Goal: Task Accomplishment & Management: Use online tool/utility

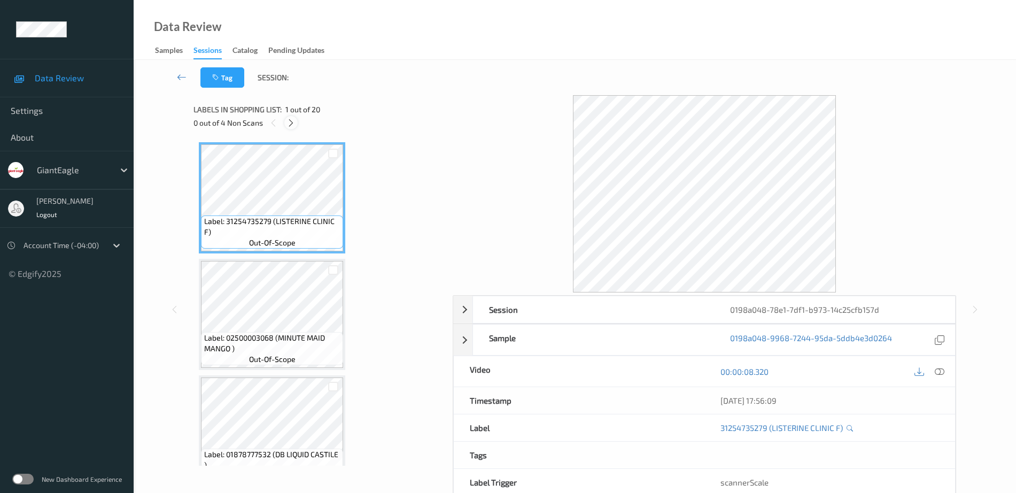
click at [289, 122] on icon at bounding box center [290, 123] width 9 height 10
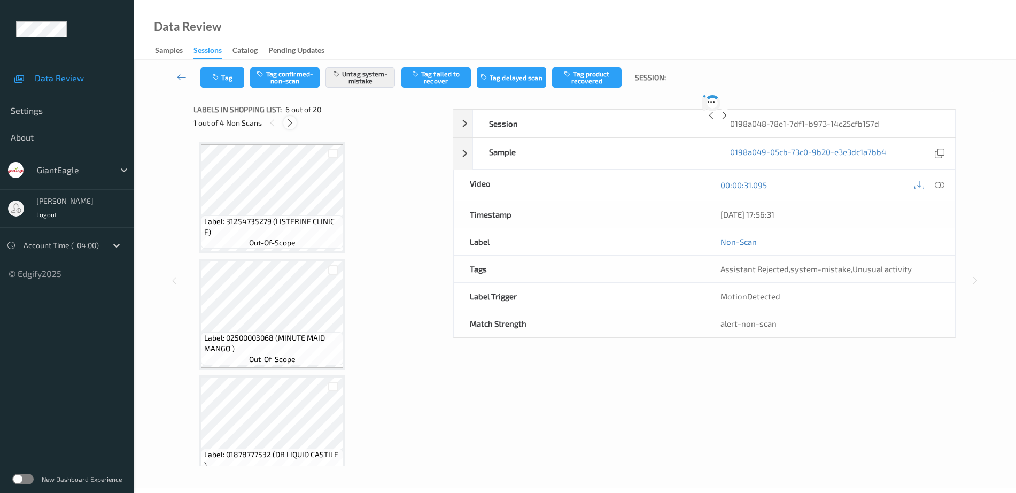
scroll to position [471, 0]
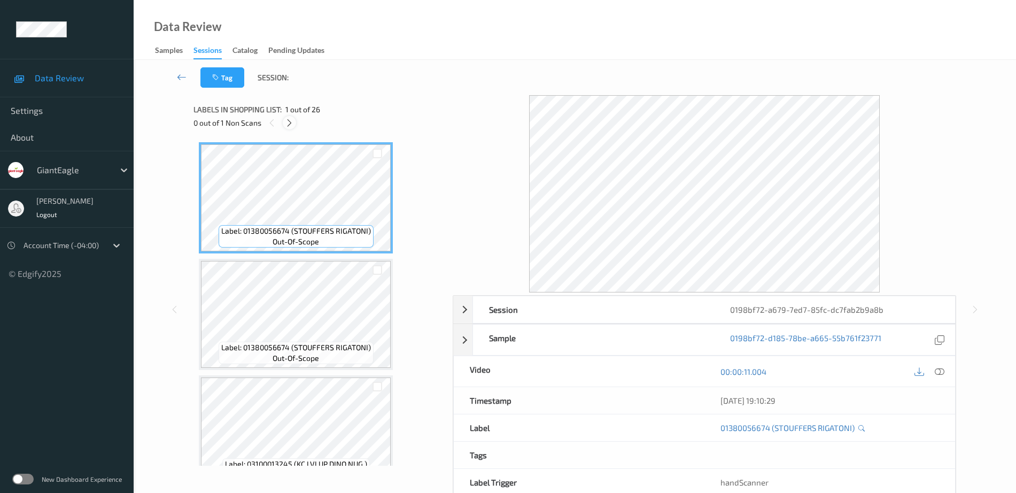
click at [285, 124] on div at bounding box center [289, 122] width 13 height 13
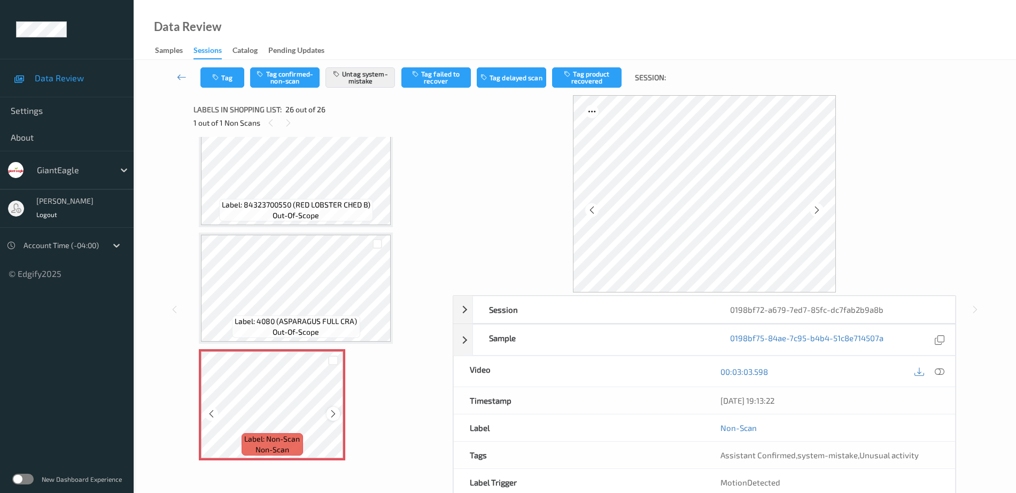
click at [335, 415] on icon at bounding box center [333, 414] width 9 height 10
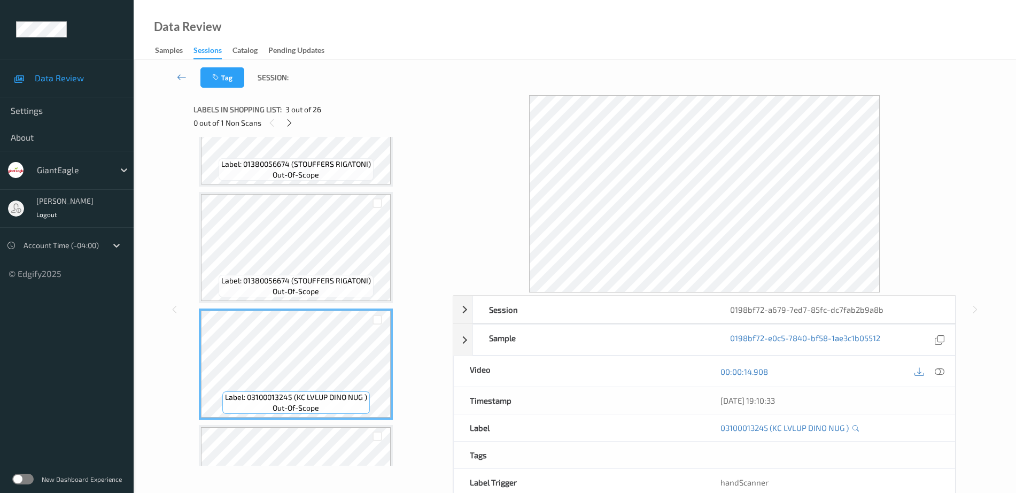
scroll to position [0, 0]
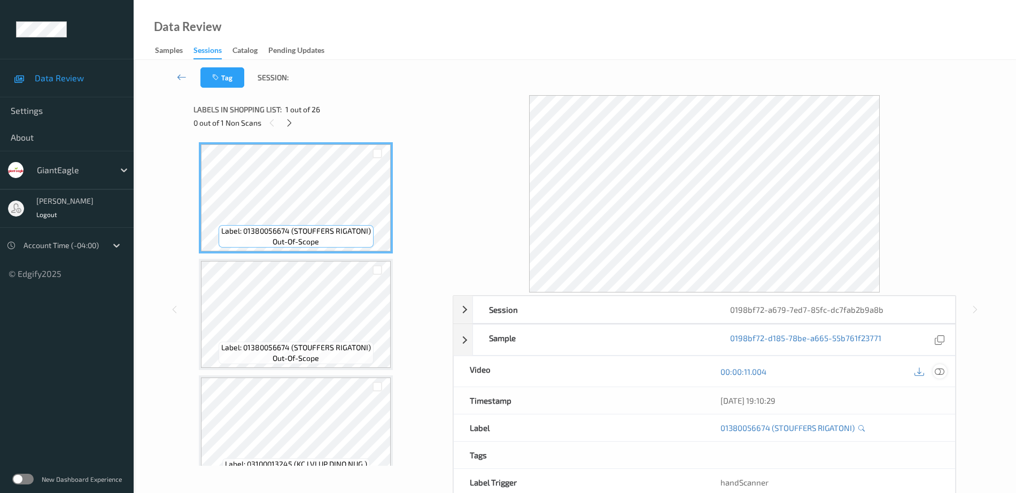
click at [942, 369] on icon at bounding box center [940, 372] width 10 height 10
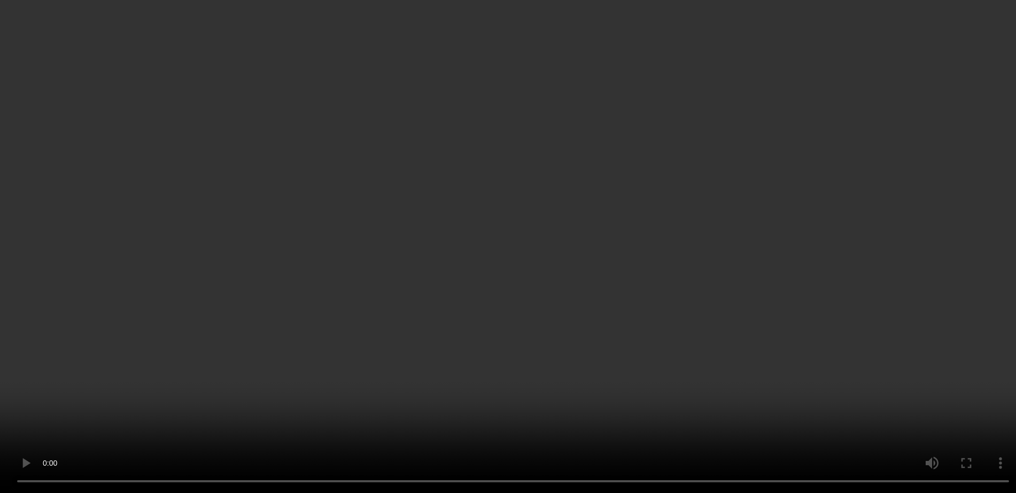
scroll to position [2573, 0]
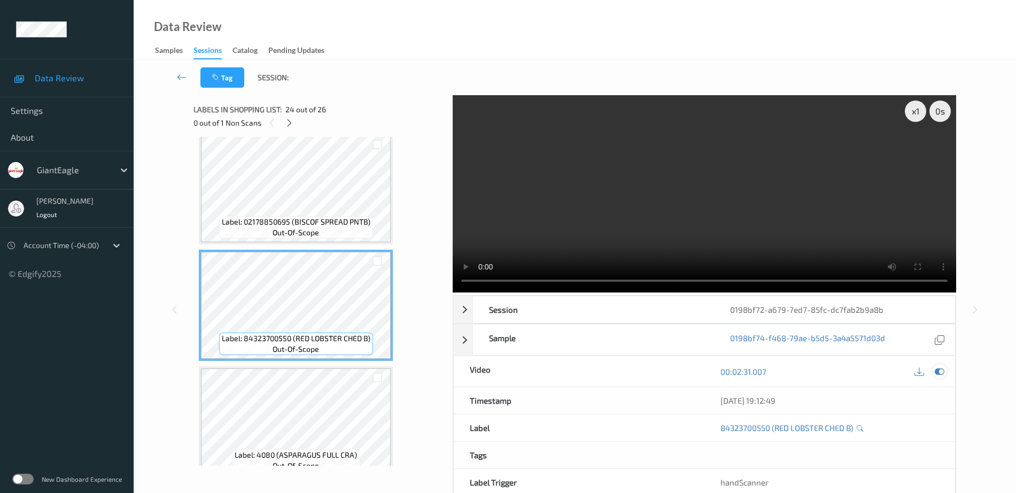
click at [942, 371] on icon at bounding box center [940, 372] width 10 height 10
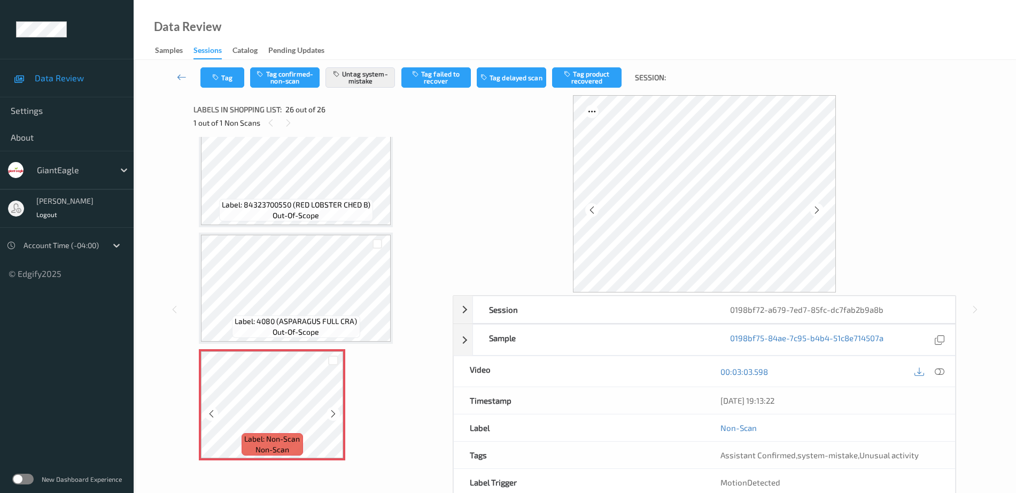
scroll to position [53, 0]
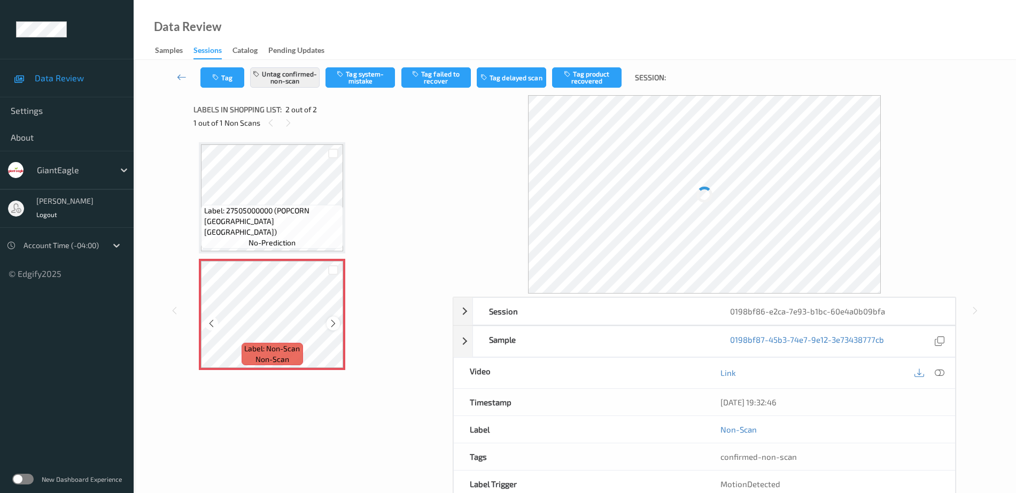
click at [331, 322] on icon at bounding box center [333, 324] width 9 height 10
click at [261, 221] on span "Label: 27505000000 (POPCORN [GEOGRAPHIC_DATA] [GEOGRAPHIC_DATA])" at bounding box center [272, 221] width 137 height 32
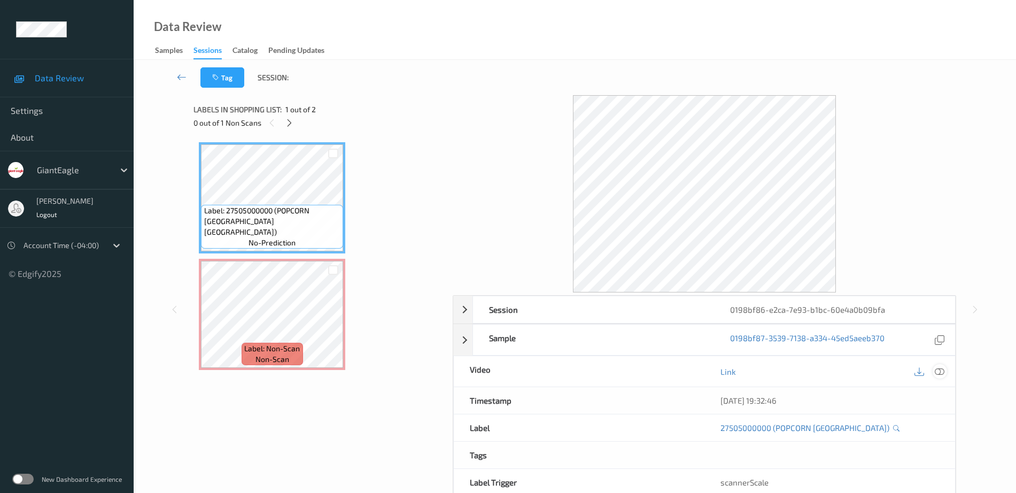
click at [940, 373] on icon at bounding box center [940, 372] width 10 height 10
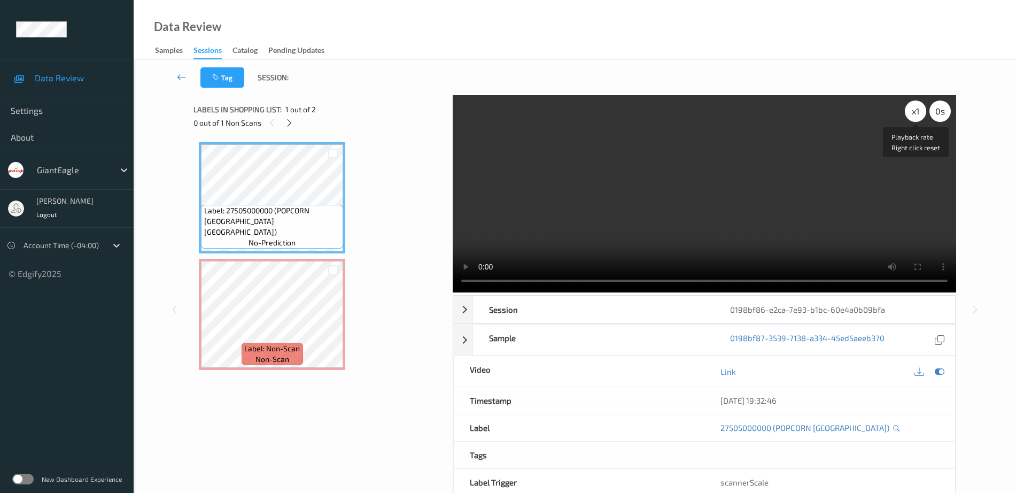
click at [914, 111] on div "x 1" at bounding box center [915, 110] width 21 height 21
click at [914, 111] on div "x 2" at bounding box center [915, 110] width 21 height 21
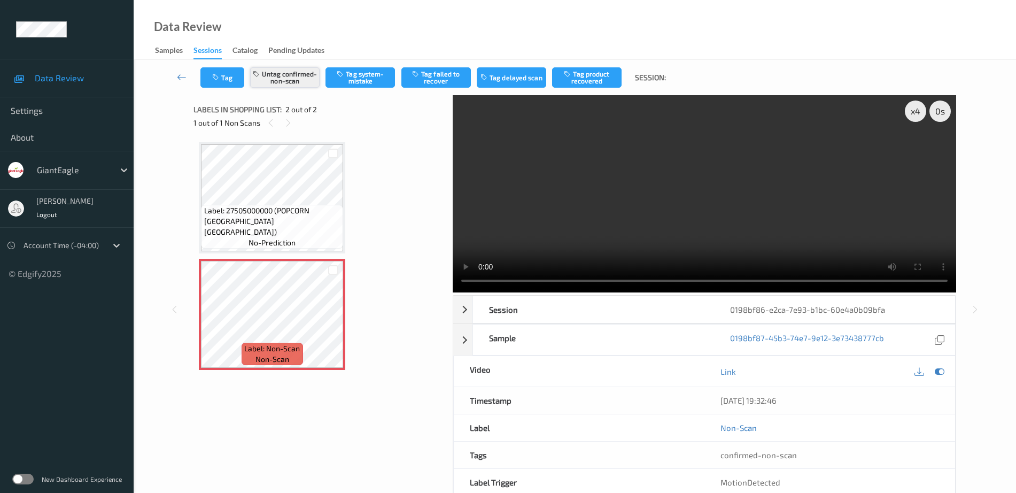
click at [306, 76] on button "Untag confirmed-non-scan" at bounding box center [284, 77] width 69 height 20
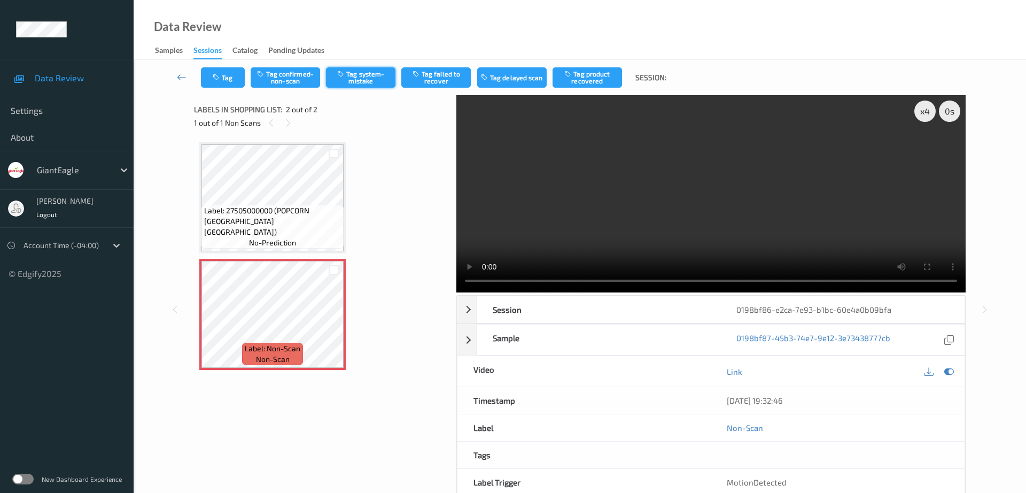
click at [358, 76] on button "Tag system-mistake" at bounding box center [360, 77] width 69 height 20
click at [223, 84] on button "Tag" at bounding box center [223, 77] width 44 height 20
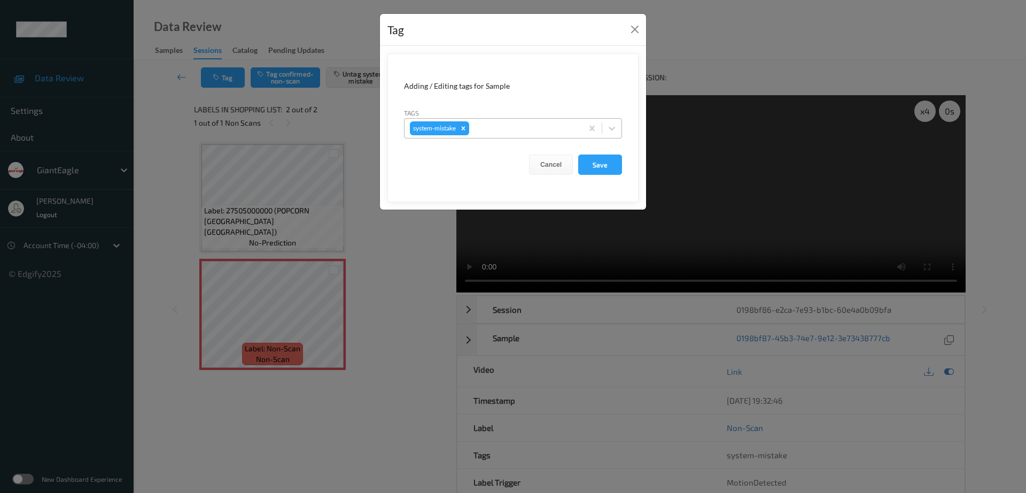
click at [505, 129] on div at bounding box center [524, 128] width 106 height 13
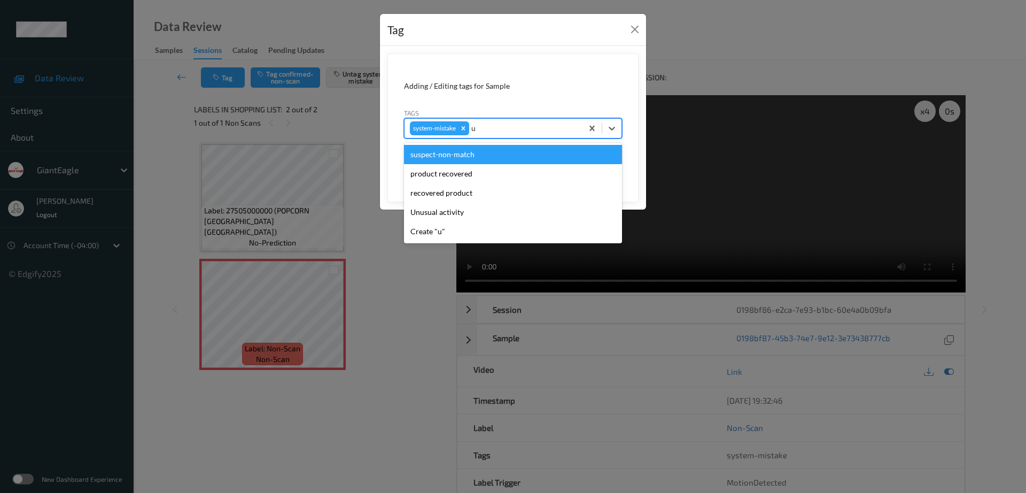
type input "un"
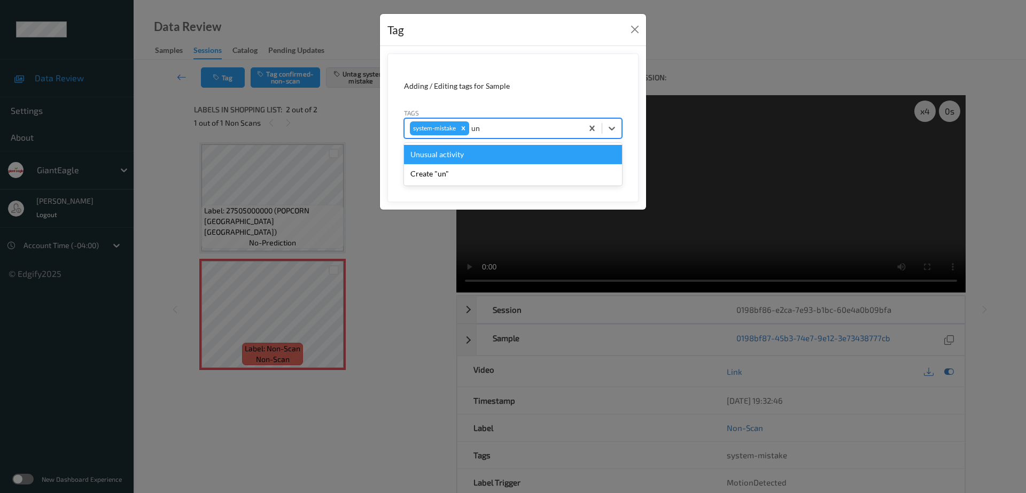
click at [445, 153] on div "Unusual activity" at bounding box center [513, 154] width 218 height 19
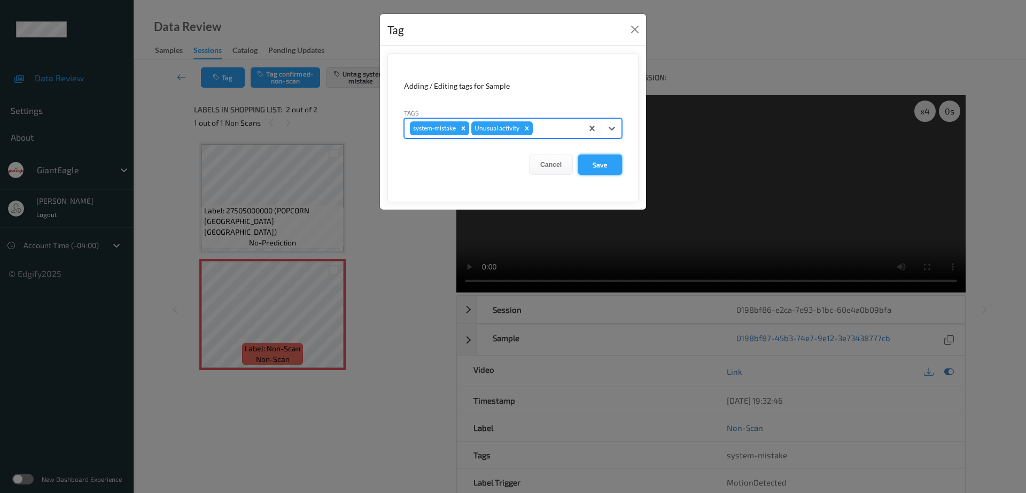
click at [601, 164] on button "Save" at bounding box center [600, 164] width 44 height 20
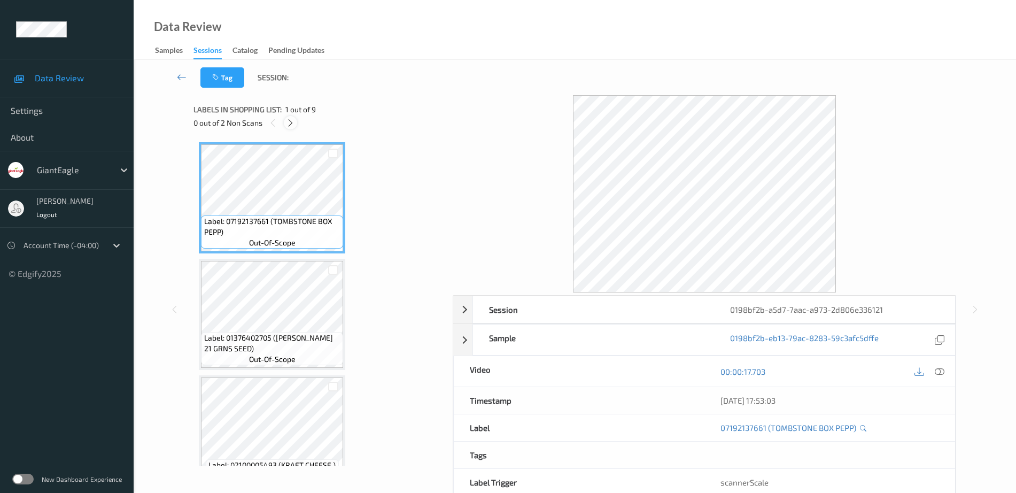
click at [294, 120] on icon at bounding box center [290, 123] width 9 height 10
click at [942, 372] on icon at bounding box center [940, 372] width 10 height 10
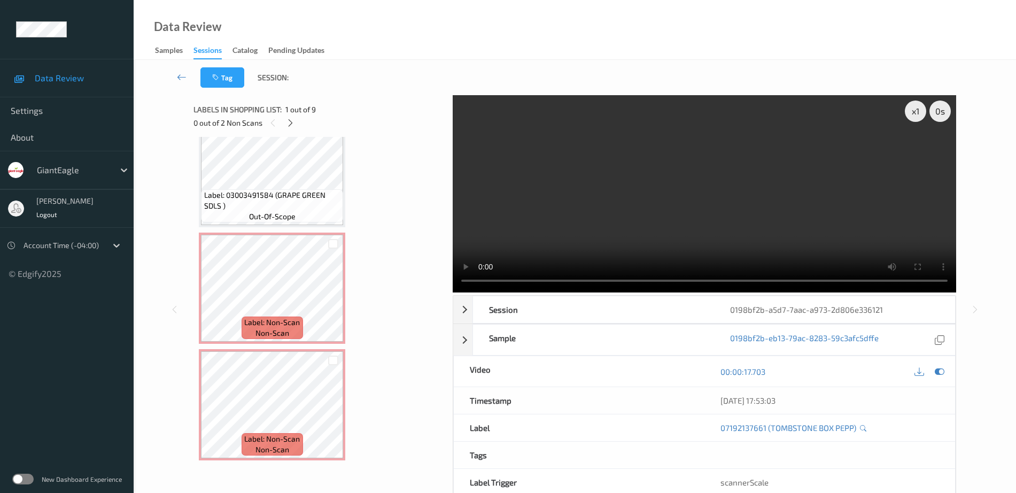
scroll to position [641, 0]
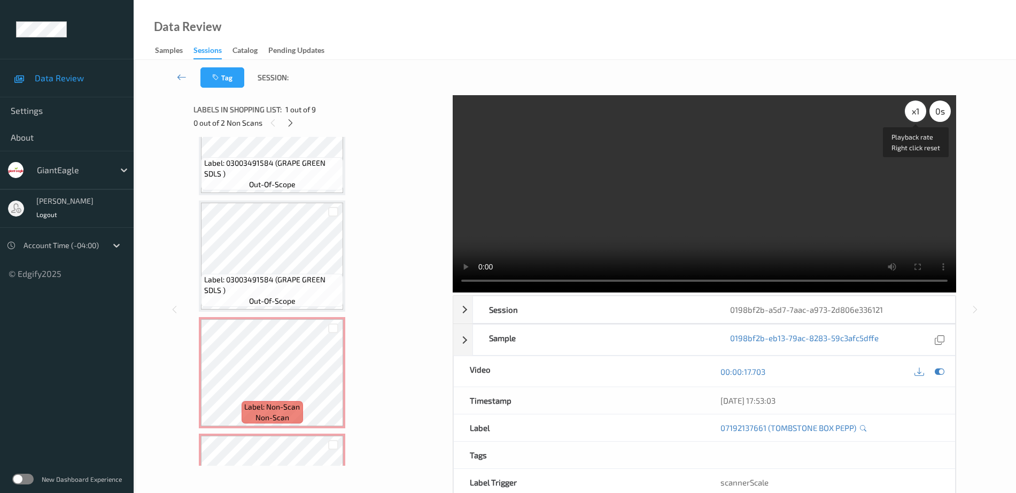
click at [916, 112] on div "x 1" at bounding box center [915, 110] width 21 height 21
click at [918, 108] on div "x 4" at bounding box center [915, 110] width 21 height 21
click at [915, 115] on div "x 8" at bounding box center [915, 110] width 21 height 21
click at [915, 115] on div "x 1" at bounding box center [915, 110] width 21 height 21
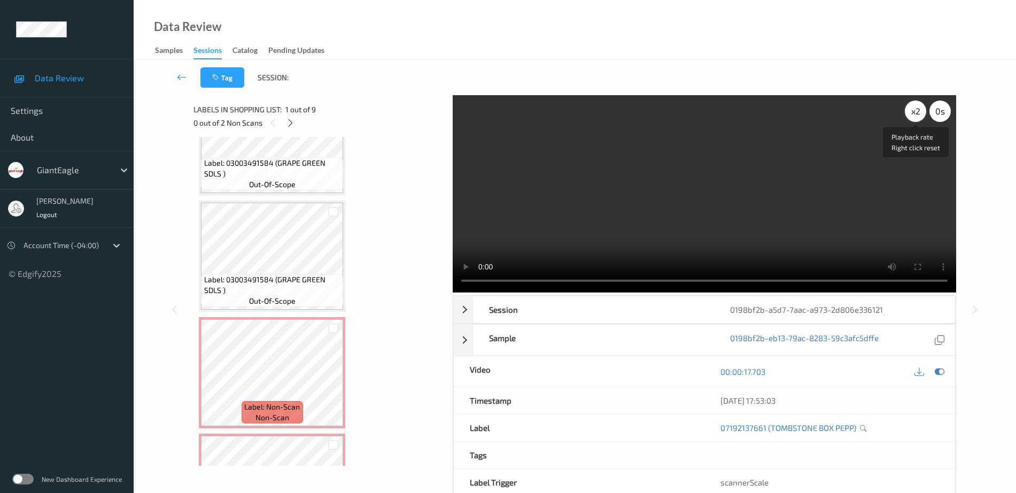
click at [915, 115] on div "x 2" at bounding box center [915, 110] width 21 height 21
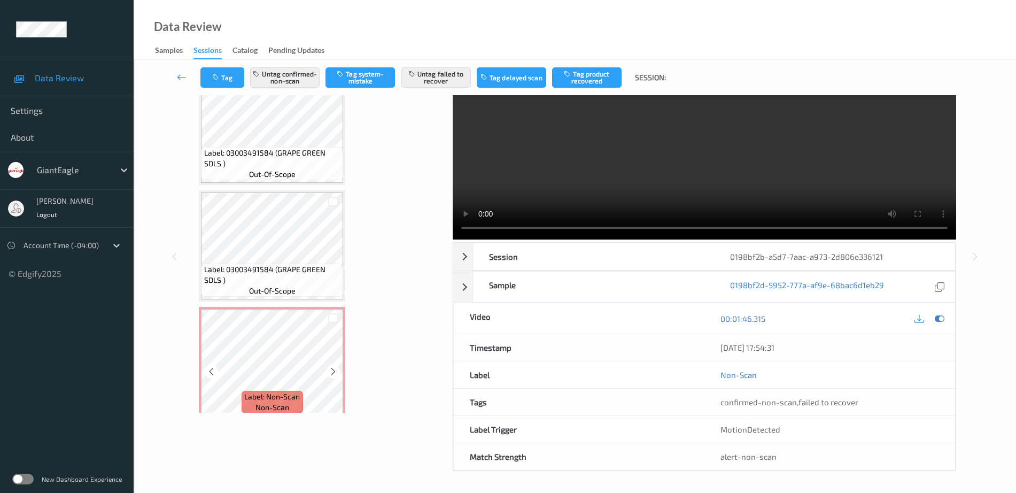
scroll to position [592, 0]
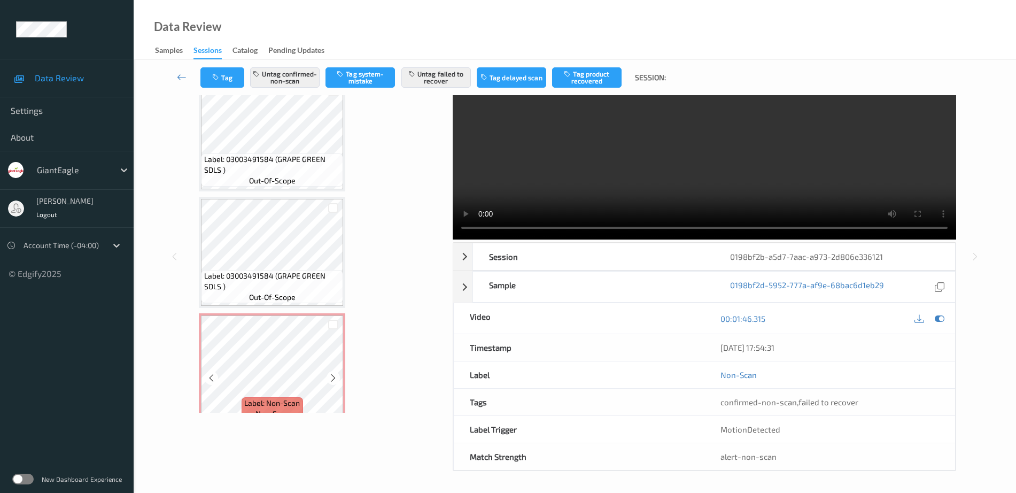
click at [284, 308] on div "Label: 03003491584 (GRAPE GREEN SDLS ) out-of-scope" at bounding box center [272, 252] width 146 height 111
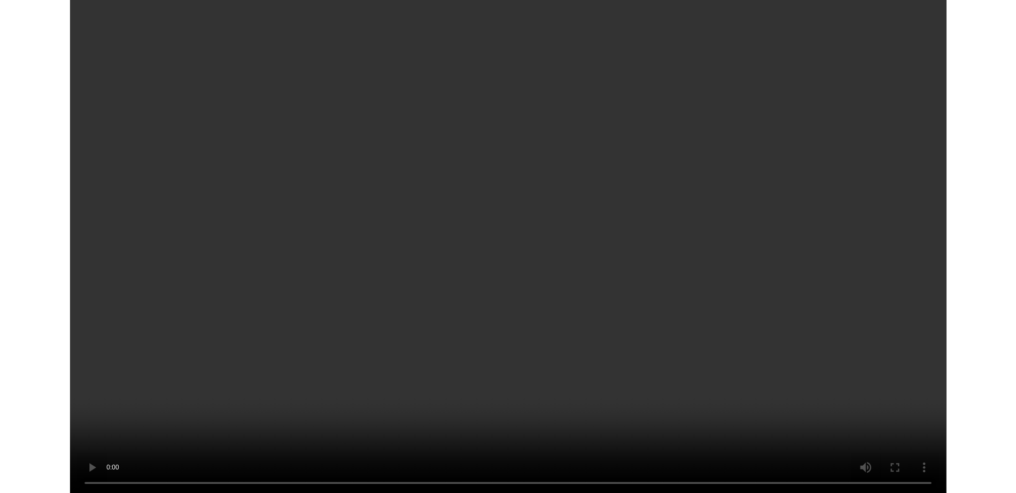
scroll to position [641, 0]
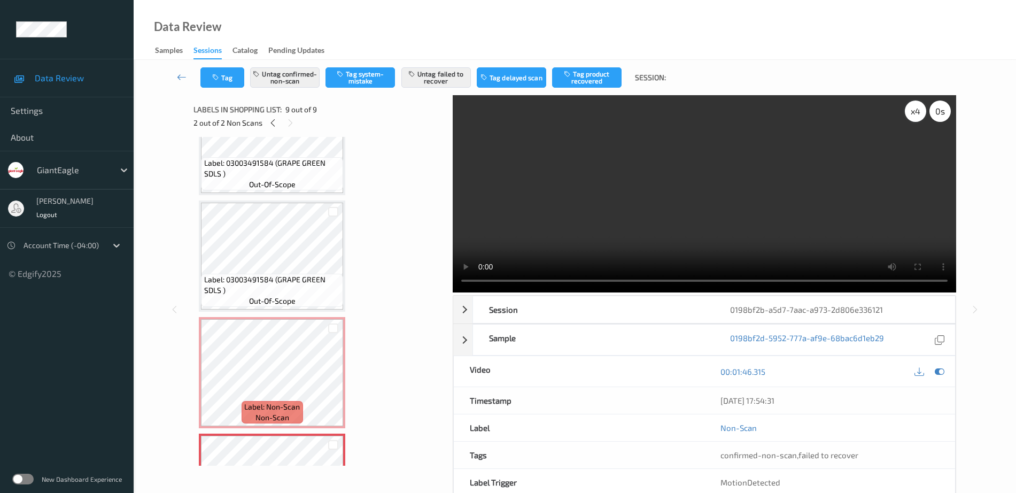
click at [913, 109] on div "x 4" at bounding box center [915, 110] width 21 height 21
click at [913, 109] on div "x 8" at bounding box center [915, 110] width 21 height 21
click at [913, 109] on div "x 1" at bounding box center [915, 110] width 21 height 21
click at [913, 109] on div "x 2" at bounding box center [915, 110] width 21 height 21
click at [910, 119] on div "x 4" at bounding box center [915, 110] width 21 height 21
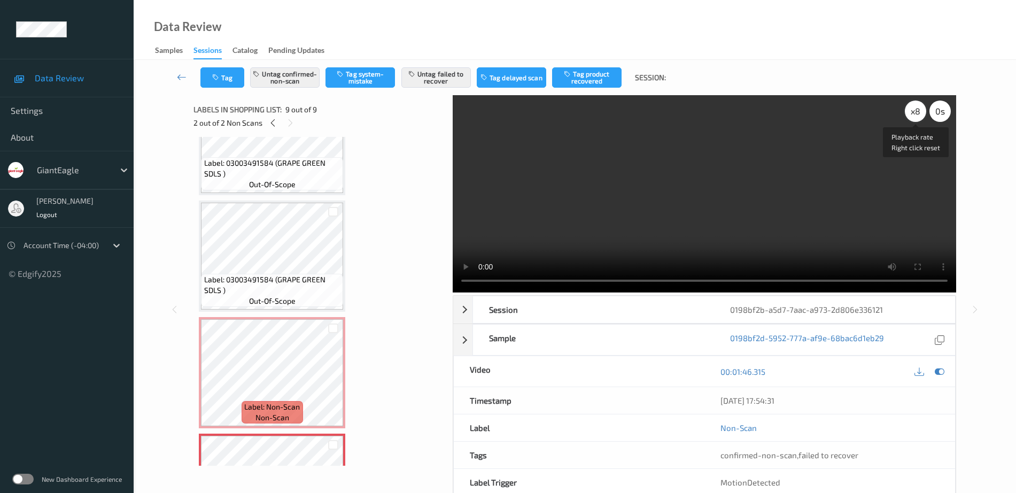
click at [910, 119] on div "x 8" at bounding box center [915, 110] width 21 height 21
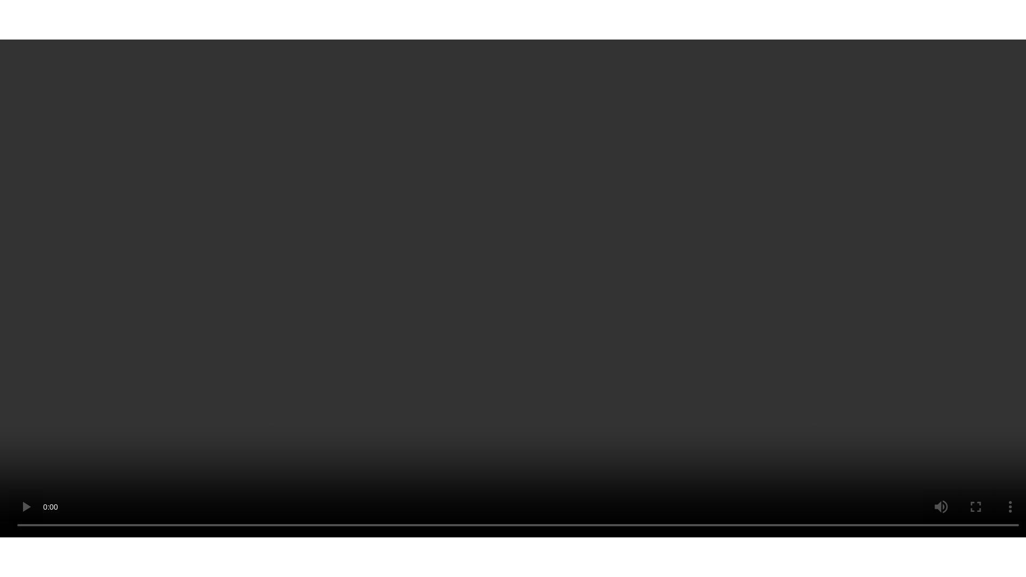
scroll to position [725, 0]
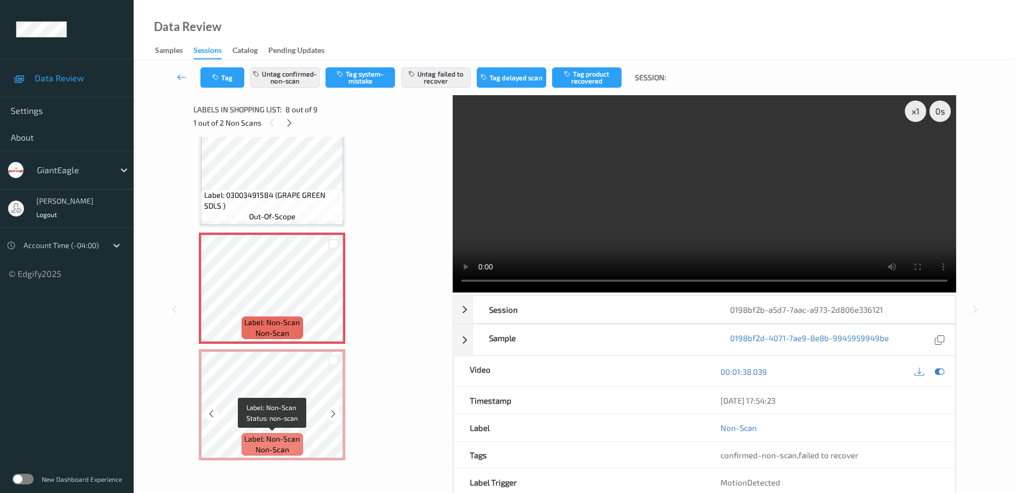
click at [259, 435] on span "Label: Non-Scan" at bounding box center [272, 438] width 56 height 11
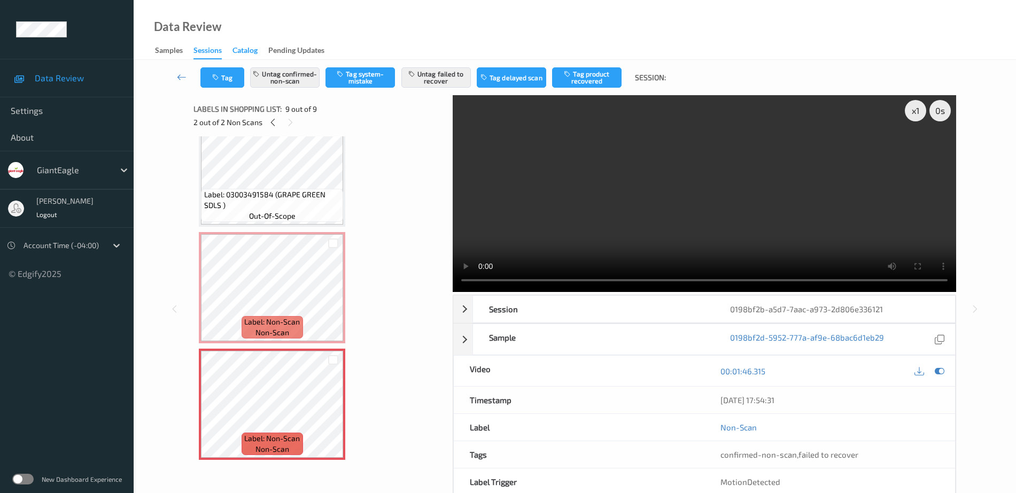
scroll to position [0, 0]
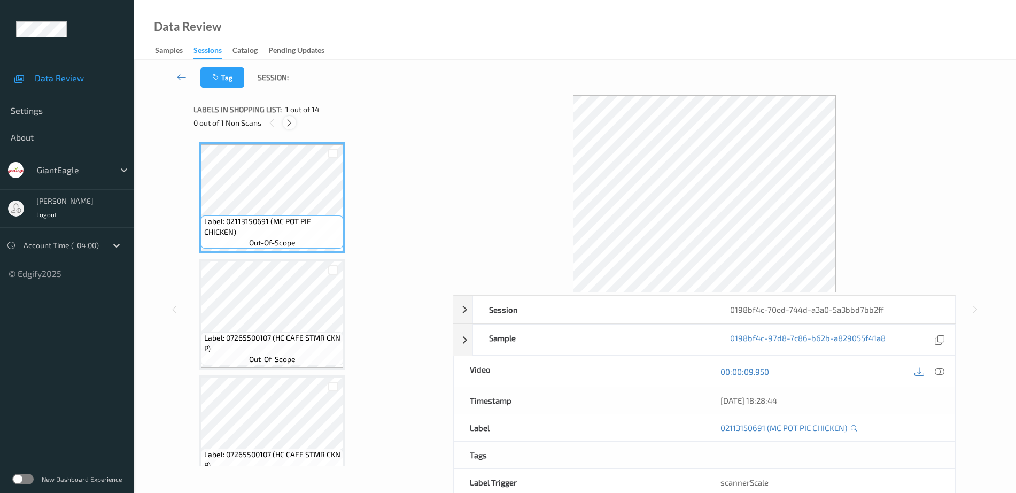
click at [285, 126] on icon at bounding box center [289, 123] width 9 height 10
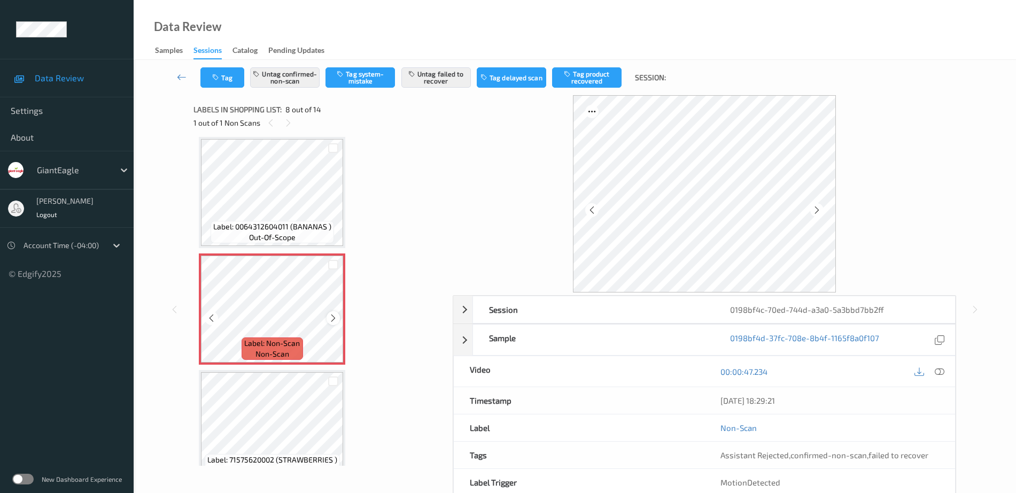
click at [330, 316] on icon at bounding box center [333, 318] width 9 height 10
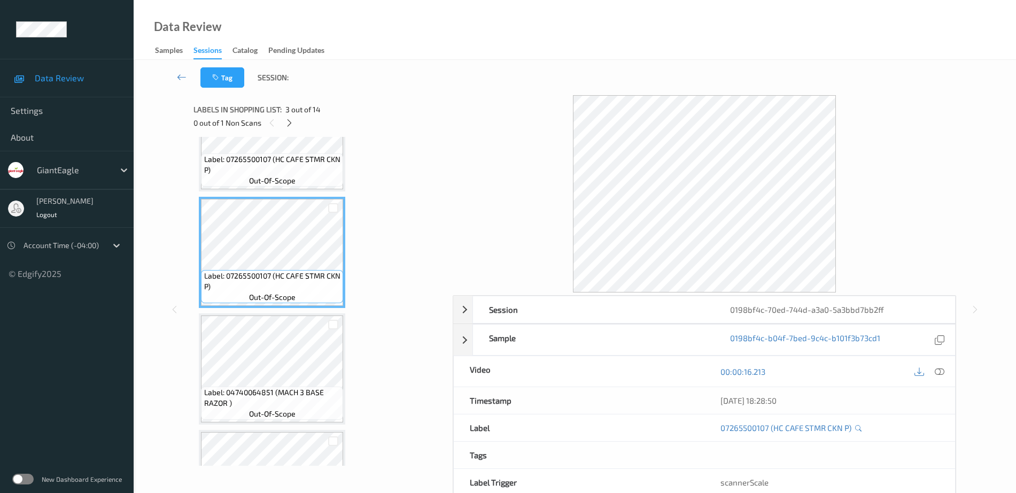
scroll to position [200, 0]
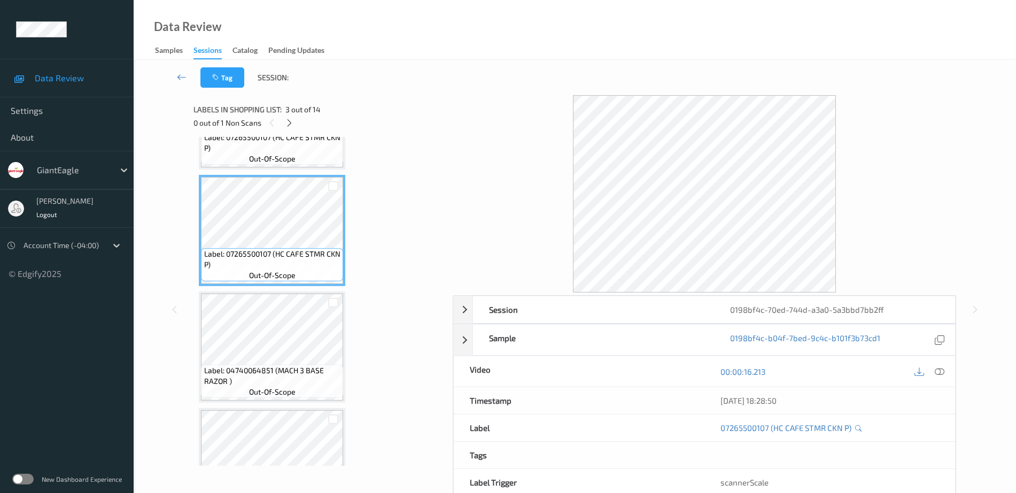
click at [288, 293] on div "Label: 04740064851 (MACH 3 BASE RAZOR ) out-of-scope" at bounding box center [272, 346] width 146 height 111
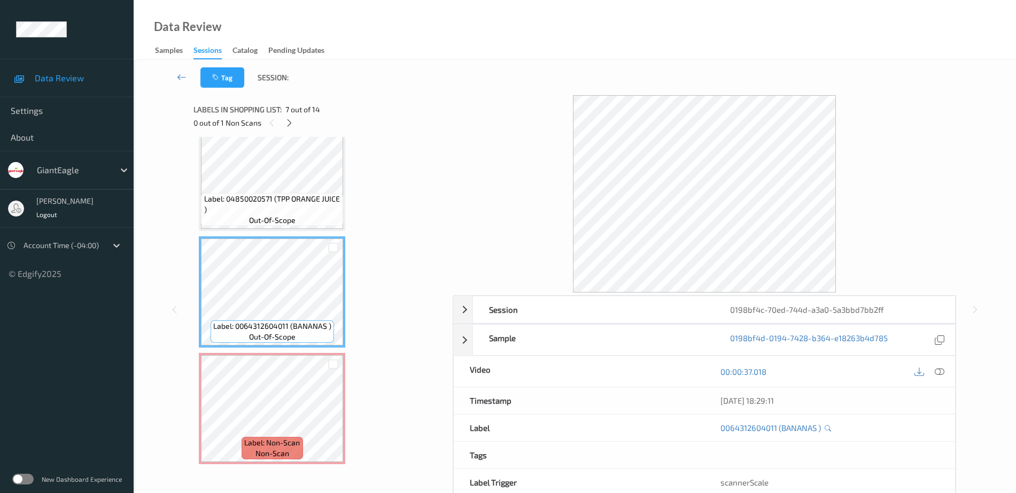
scroll to position [735, 0]
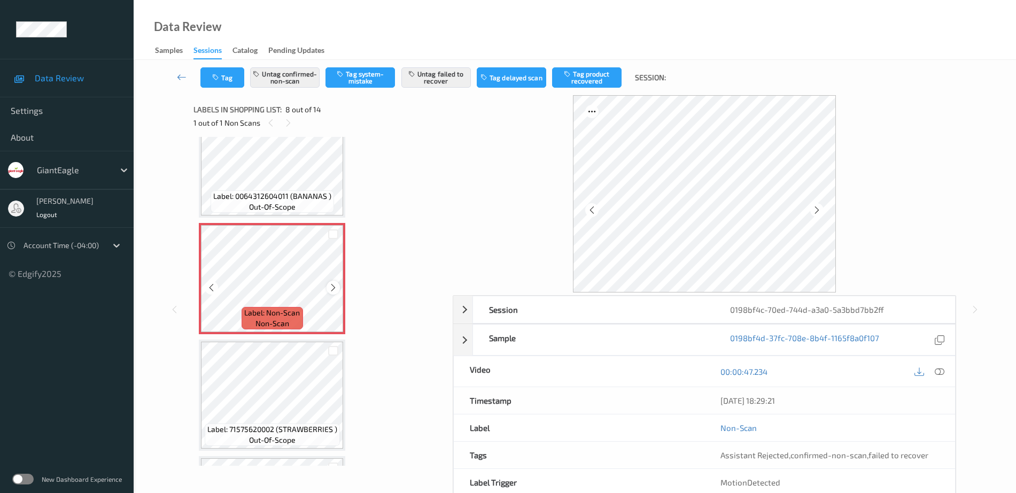
click at [331, 289] on icon at bounding box center [333, 288] width 9 height 10
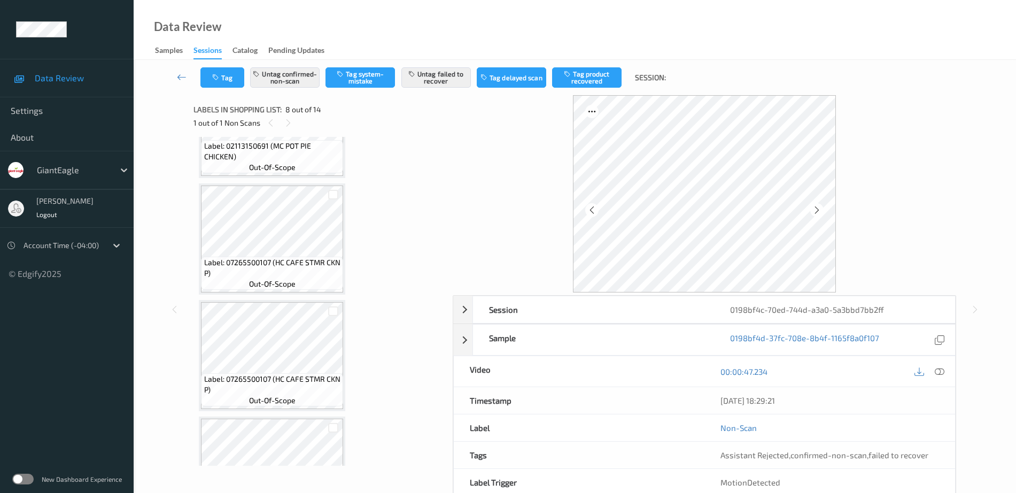
scroll to position [0, 0]
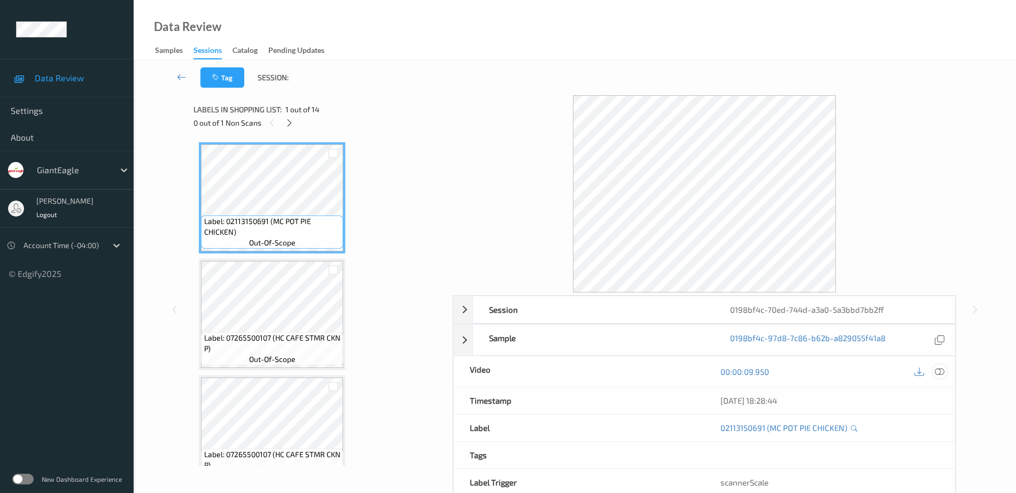
click at [942, 374] on icon at bounding box center [940, 372] width 10 height 10
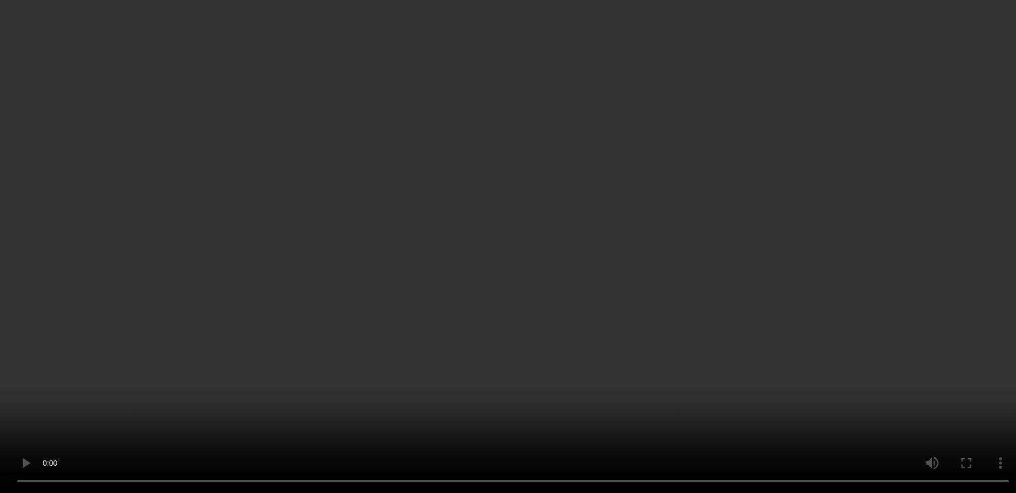
scroll to position [802, 0]
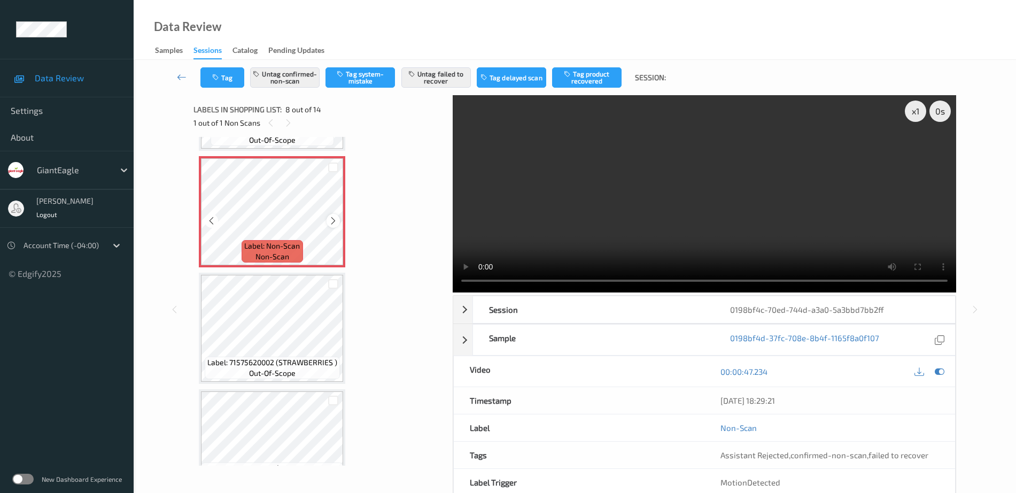
click at [335, 220] on icon at bounding box center [333, 221] width 9 height 10
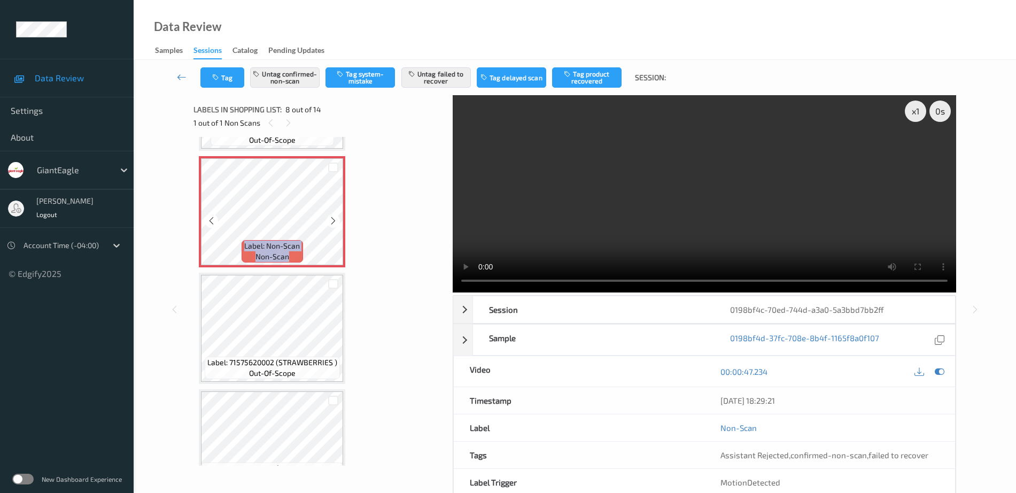
click at [335, 220] on icon at bounding box center [333, 221] width 9 height 10
click at [334, 219] on icon at bounding box center [333, 221] width 9 height 10
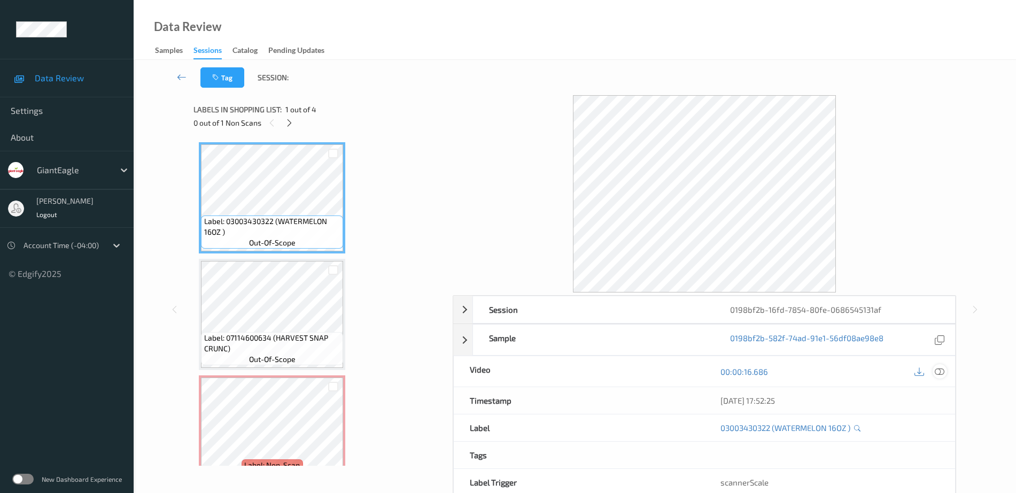
click at [939, 370] on icon at bounding box center [940, 372] width 10 height 10
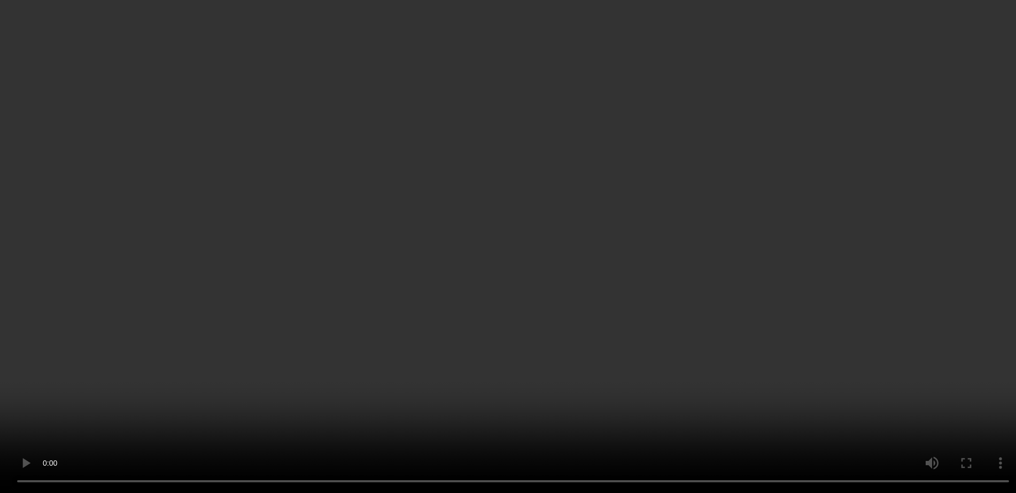
scroll to position [67, 0]
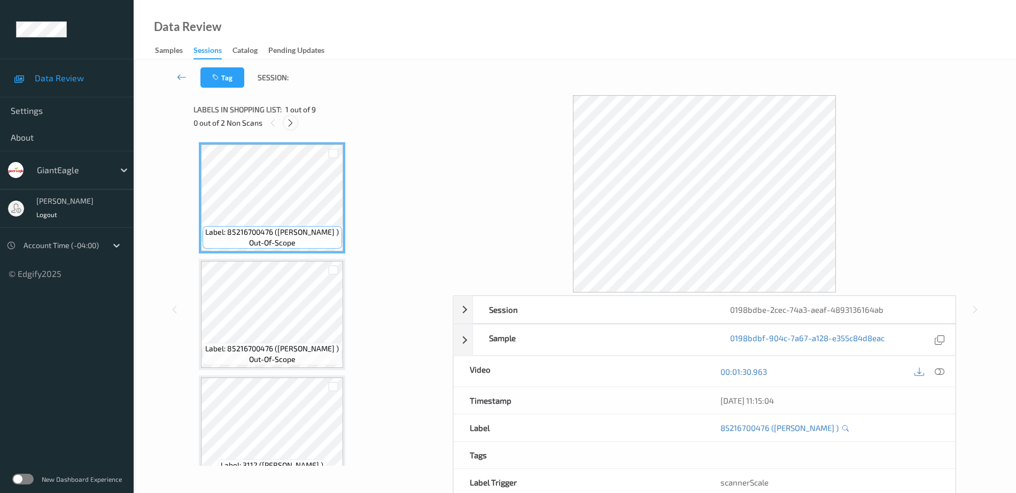
click at [293, 125] on icon at bounding box center [290, 123] width 9 height 10
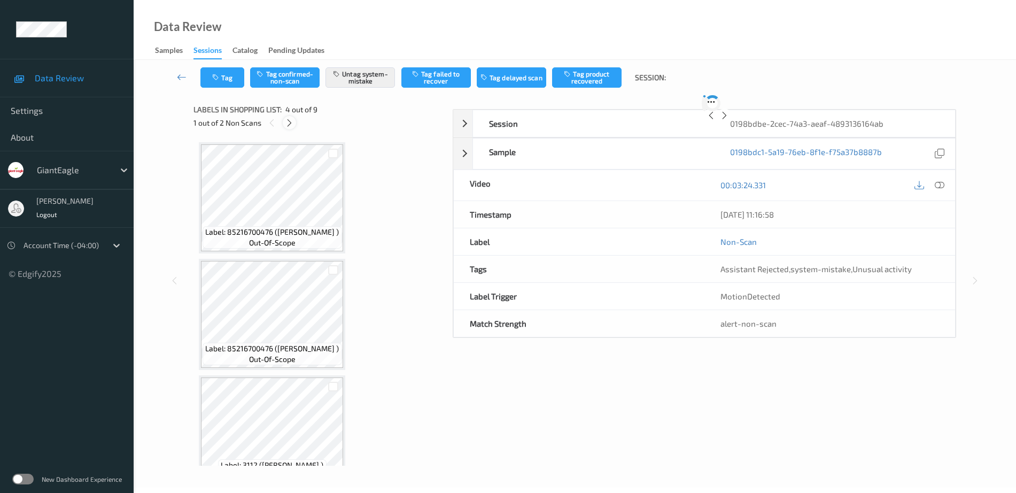
scroll to position [238, 0]
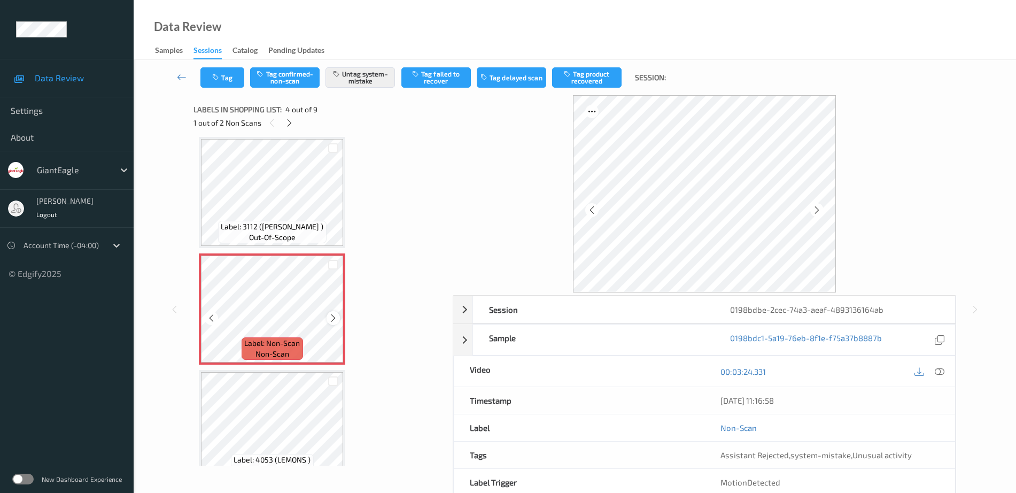
click at [331, 320] on icon at bounding box center [333, 318] width 9 height 10
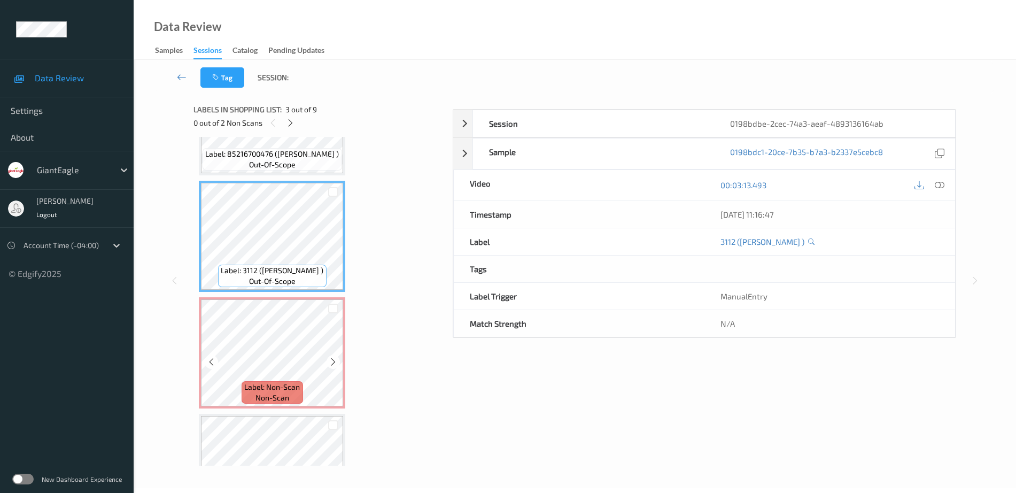
scroll to position [172, 0]
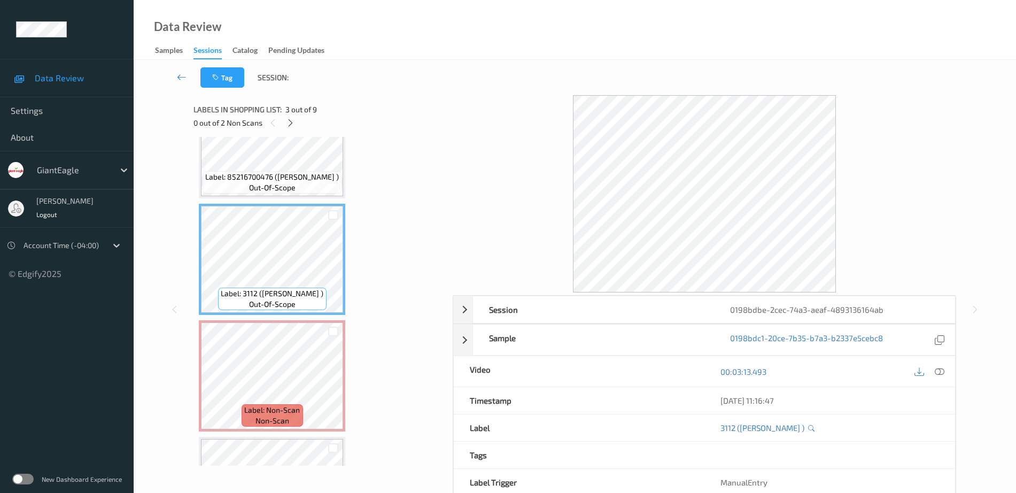
click at [296, 185] on span "out-of-scope" at bounding box center [272, 187] width 47 height 11
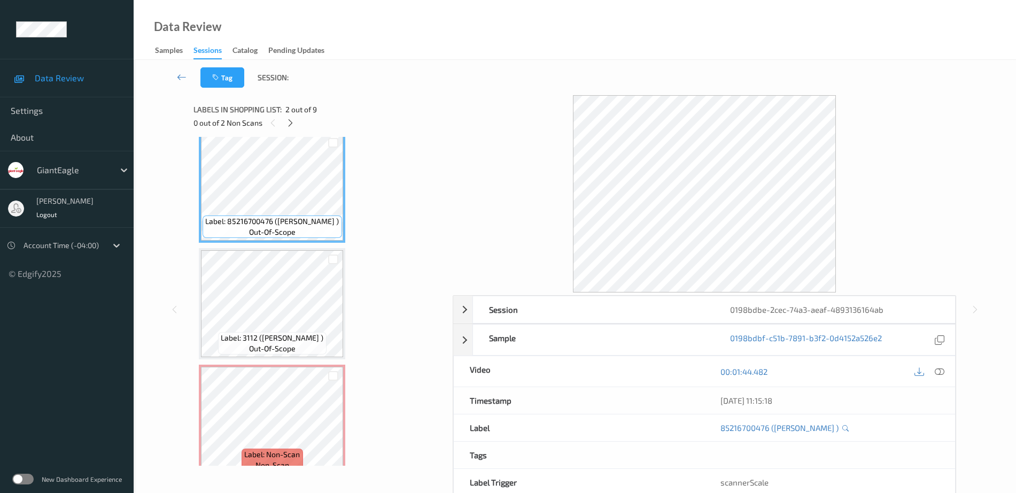
scroll to position [105, 0]
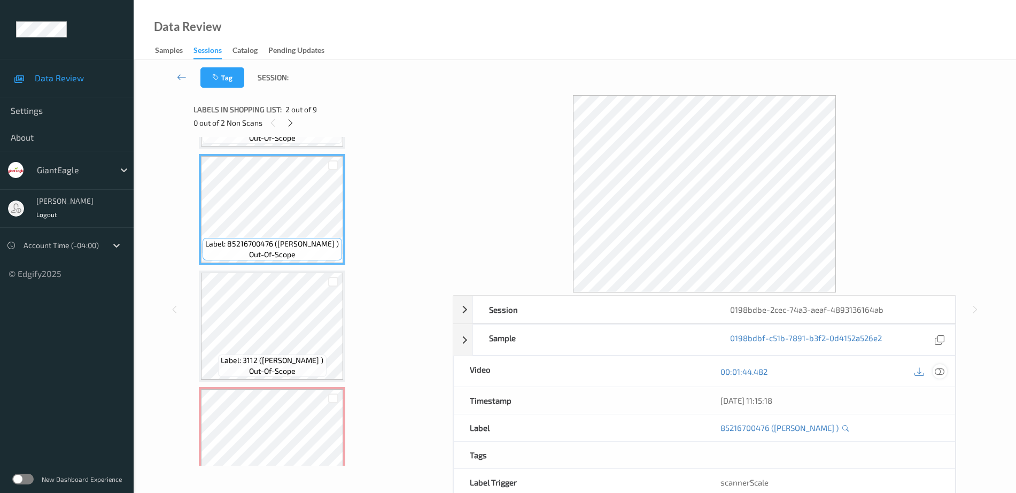
click at [940, 371] on icon at bounding box center [940, 372] width 10 height 10
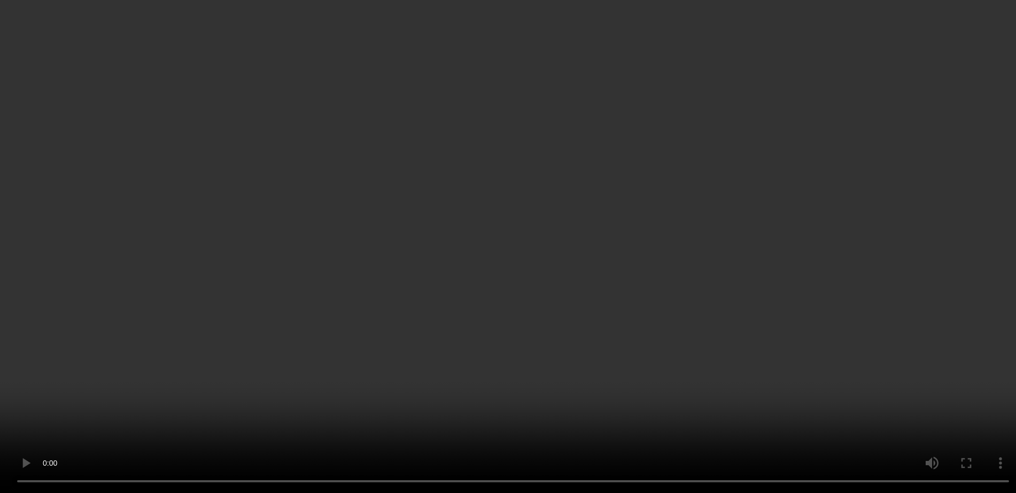
scroll to position [238, 0]
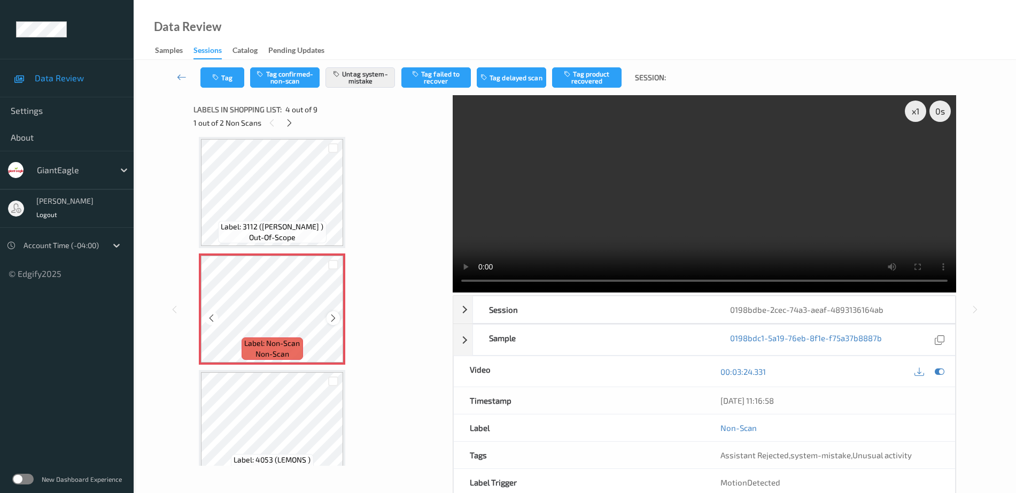
click at [330, 316] on icon at bounding box center [333, 318] width 9 height 10
click at [331, 316] on icon at bounding box center [333, 318] width 9 height 10
click at [268, 222] on span "Label: 3112 (PAPAYA MARADOL )" at bounding box center [272, 226] width 103 height 11
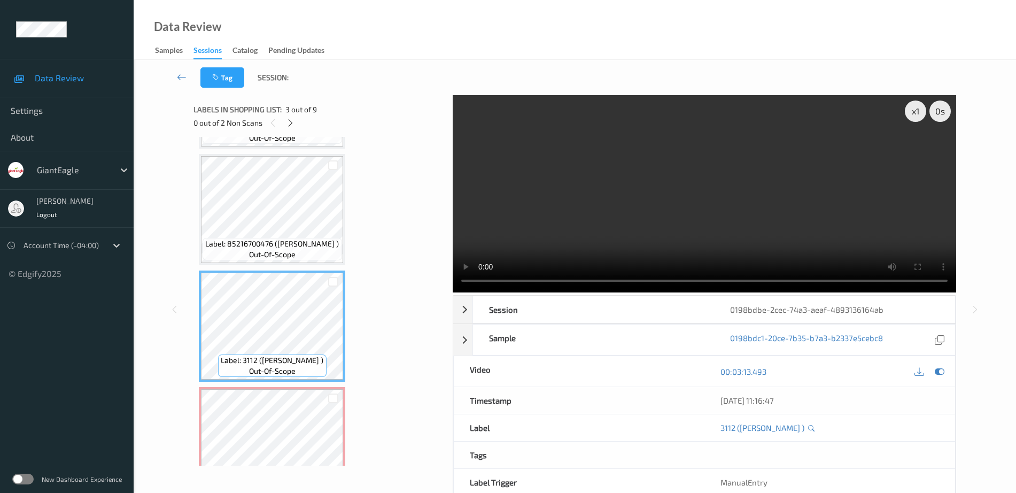
click at [280, 243] on span "Label: 85216700476 (PAPAYA MARADOL )" at bounding box center [272, 243] width 134 height 11
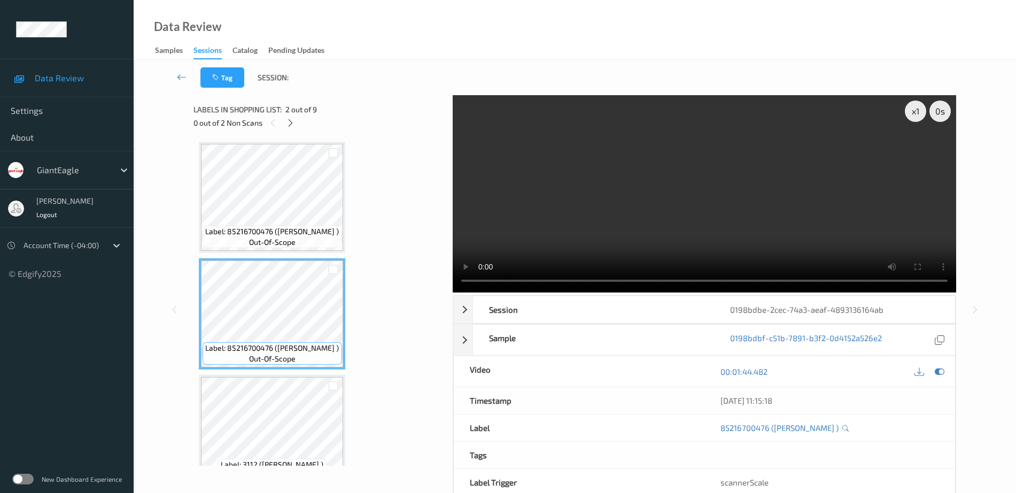
scroll to position [0, 0]
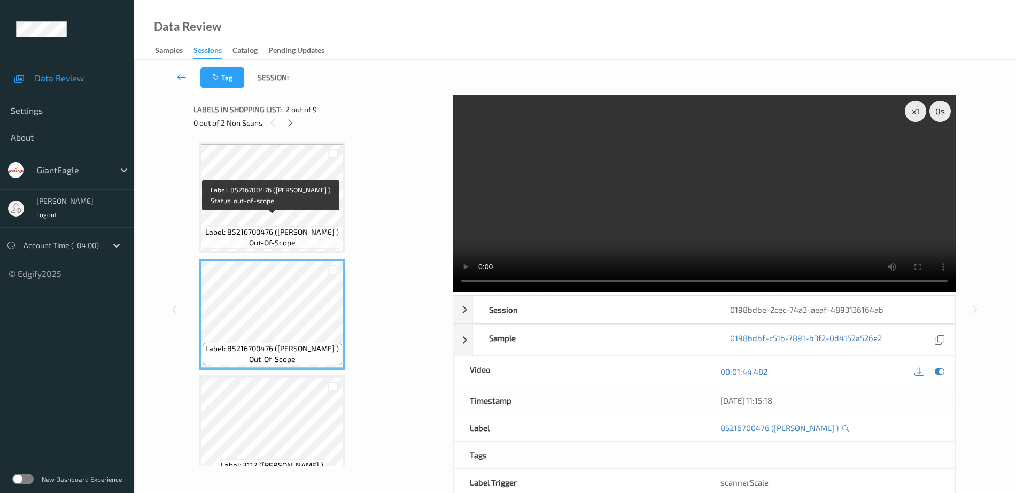
click at [260, 227] on span "Label: 85216700476 (PAPAYA MARADOL )" at bounding box center [272, 232] width 134 height 11
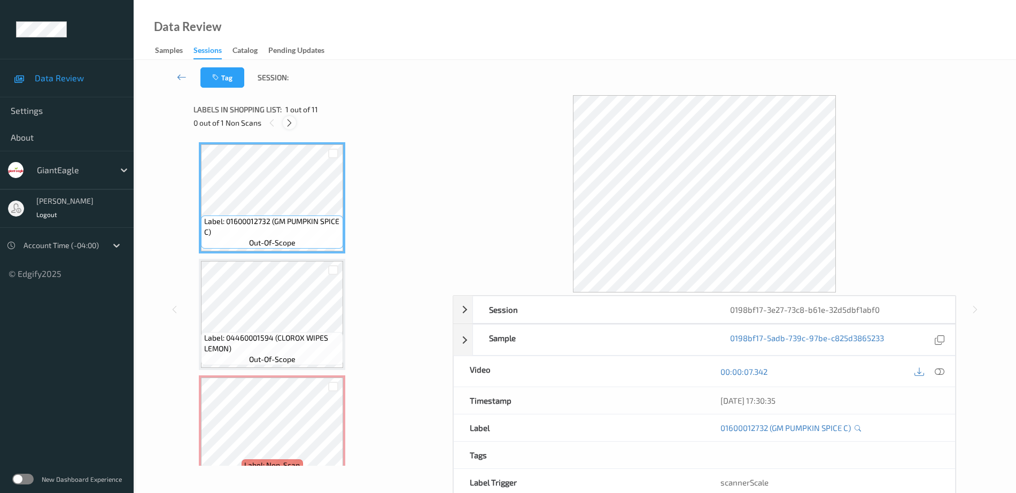
click at [292, 125] on icon at bounding box center [289, 123] width 9 height 10
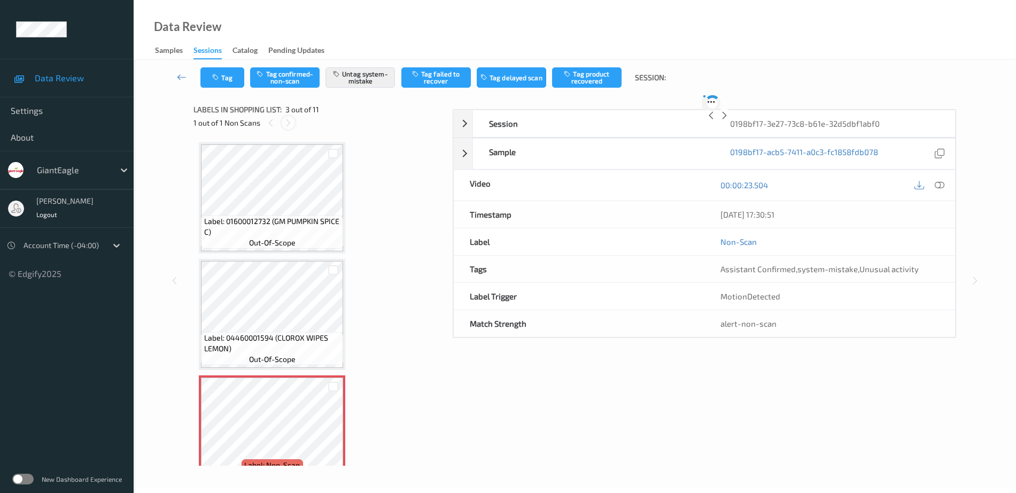
scroll to position [122, 0]
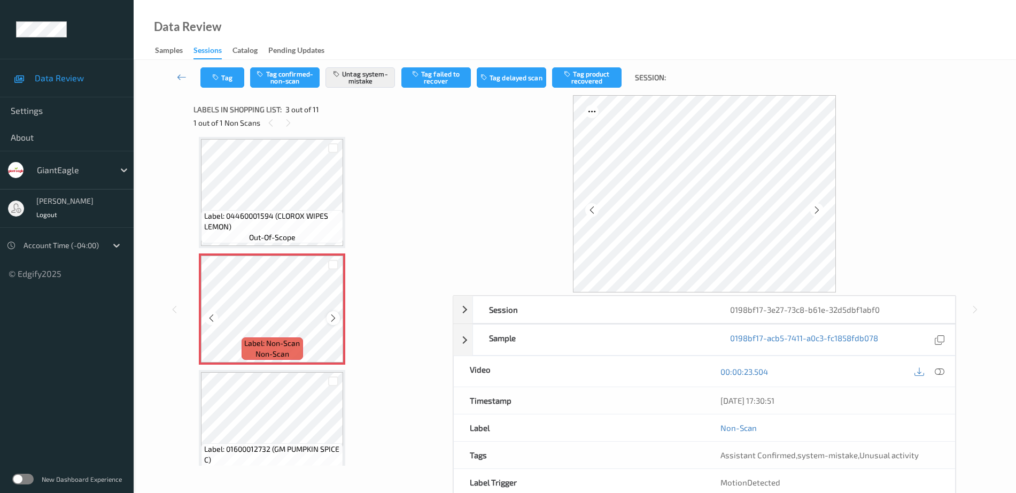
click at [331, 321] on icon at bounding box center [333, 318] width 9 height 10
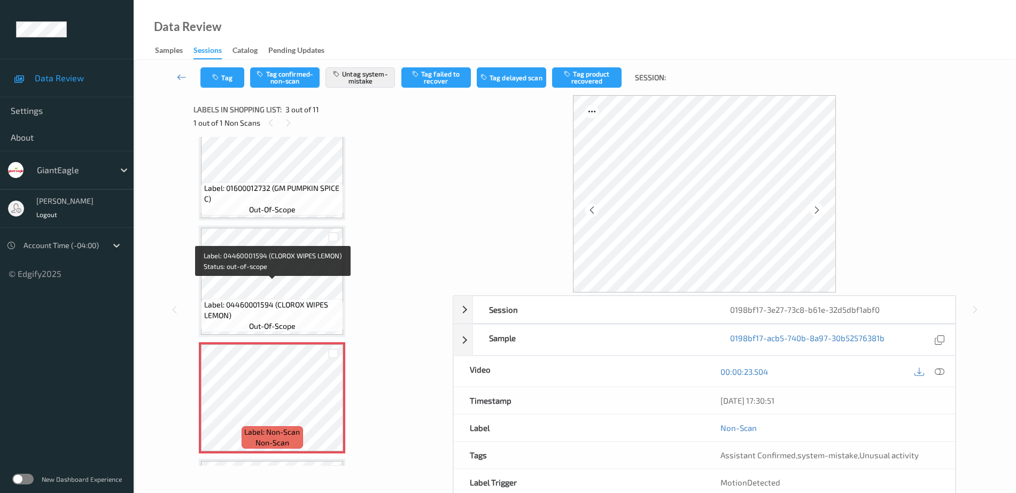
scroll to position [0, 0]
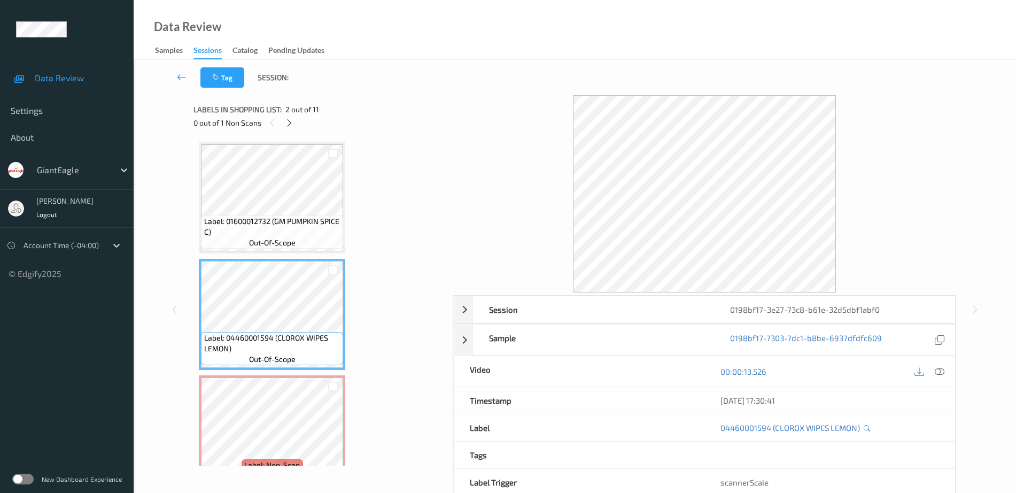
click at [276, 228] on span "Label: 01600012732 (GM PUMPKIN SPICE C)" at bounding box center [272, 226] width 137 height 21
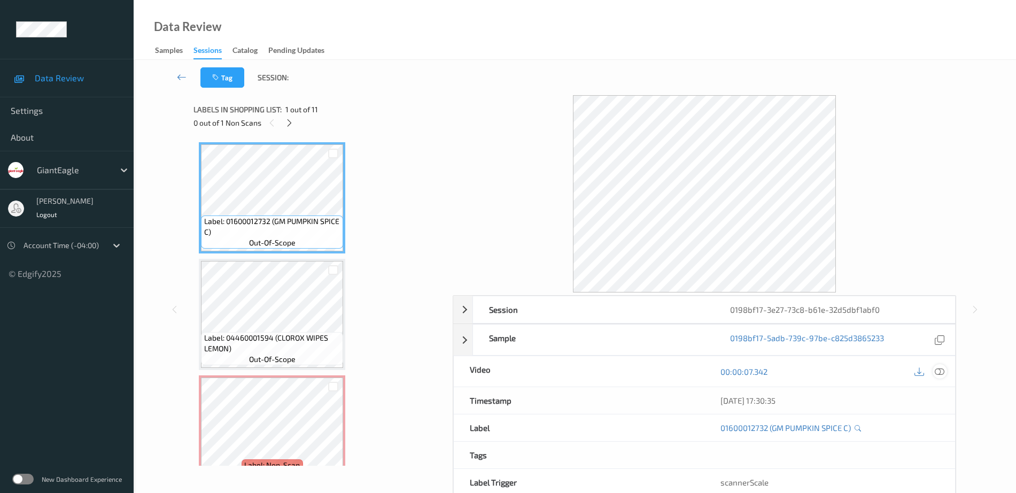
click at [942, 371] on icon at bounding box center [940, 372] width 10 height 10
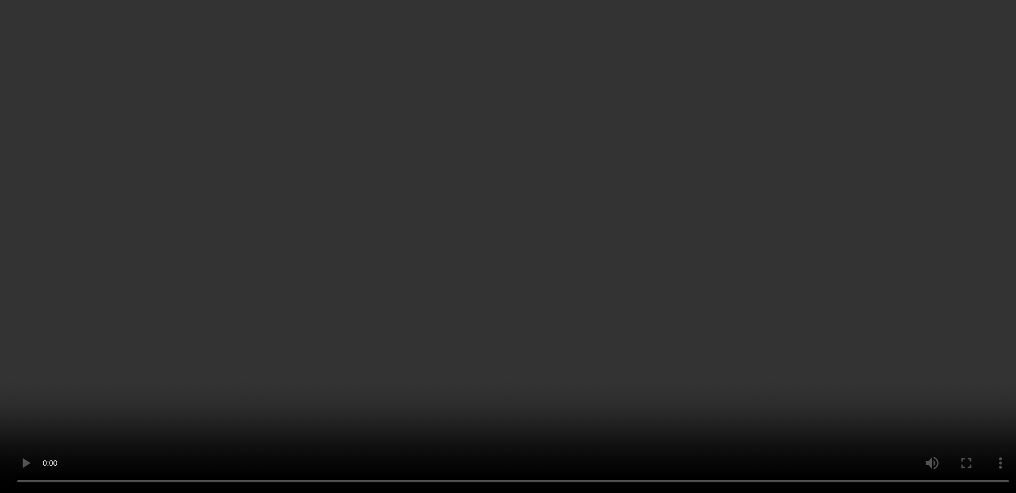
scroll to position [200, 0]
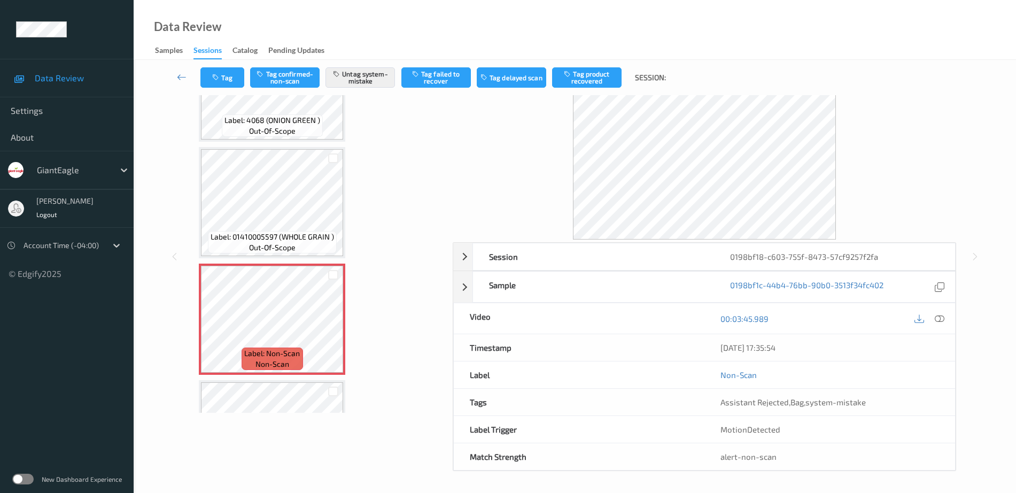
scroll to position [1956, 0]
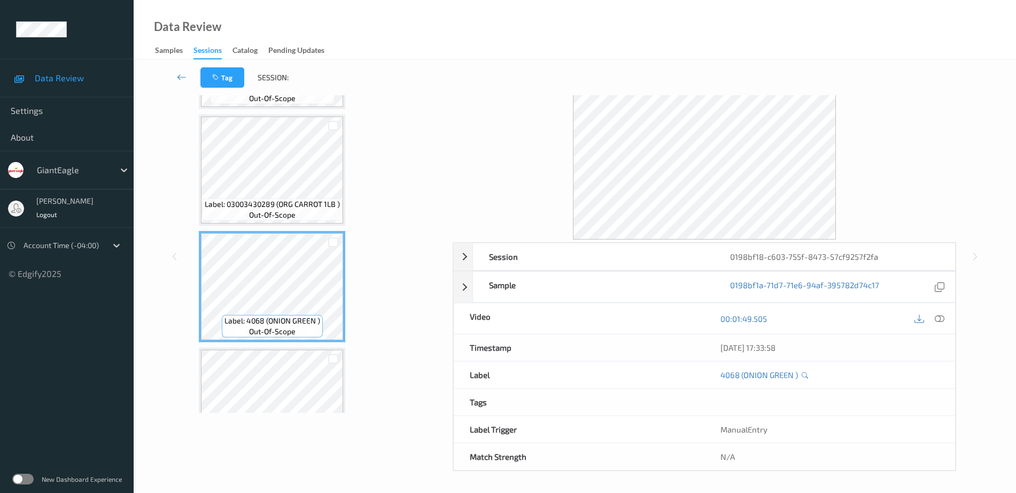
click at [282, 206] on span "Label: 03003430289 (ORG CARROT 1LB )" at bounding box center [272, 204] width 135 height 11
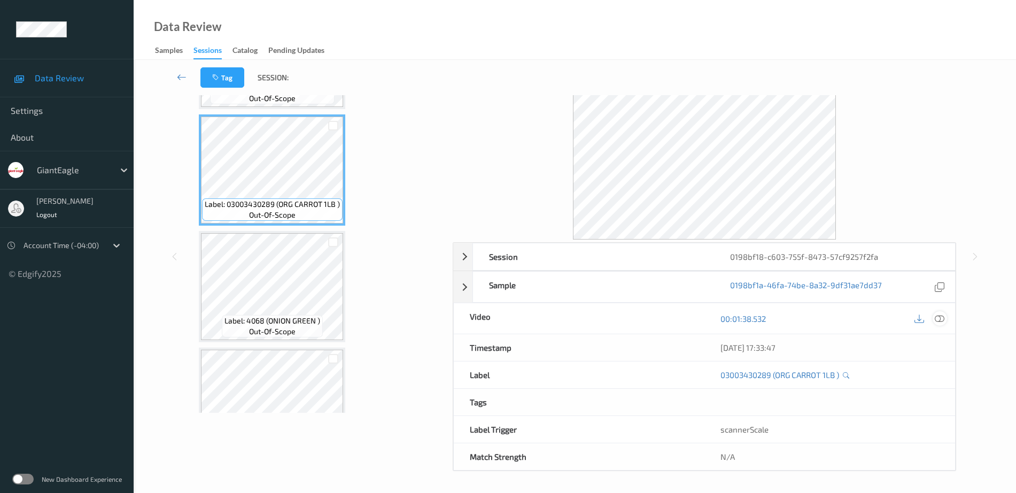
click at [942, 320] on icon at bounding box center [940, 319] width 10 height 10
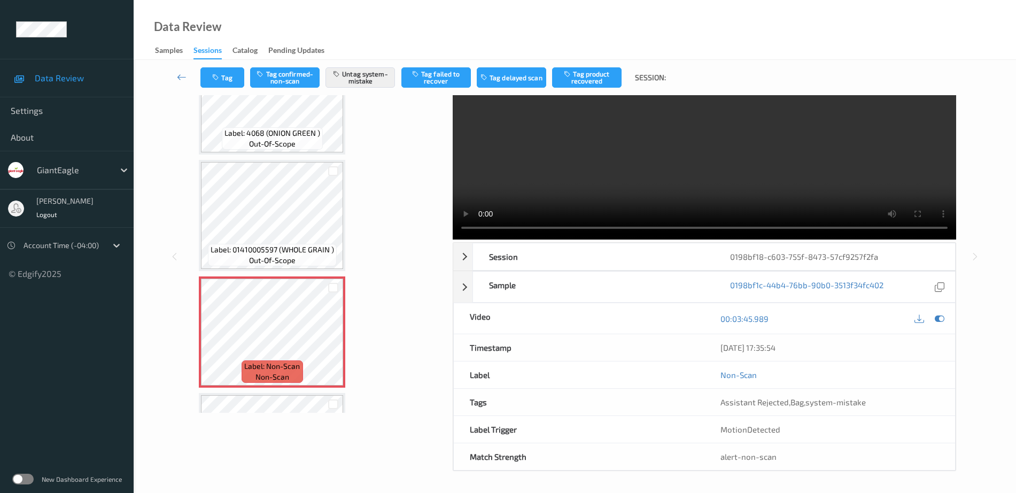
scroll to position [2089, 0]
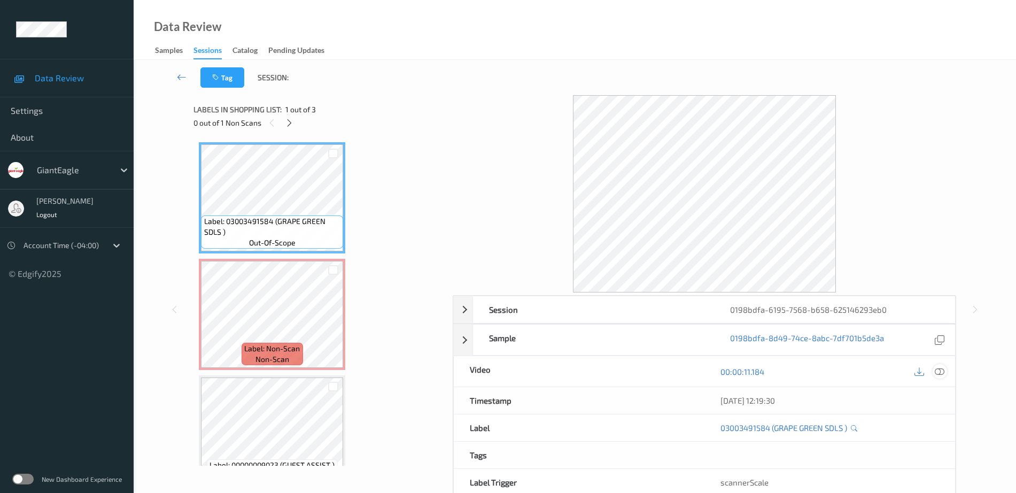
click at [943, 376] on icon at bounding box center [940, 372] width 10 height 10
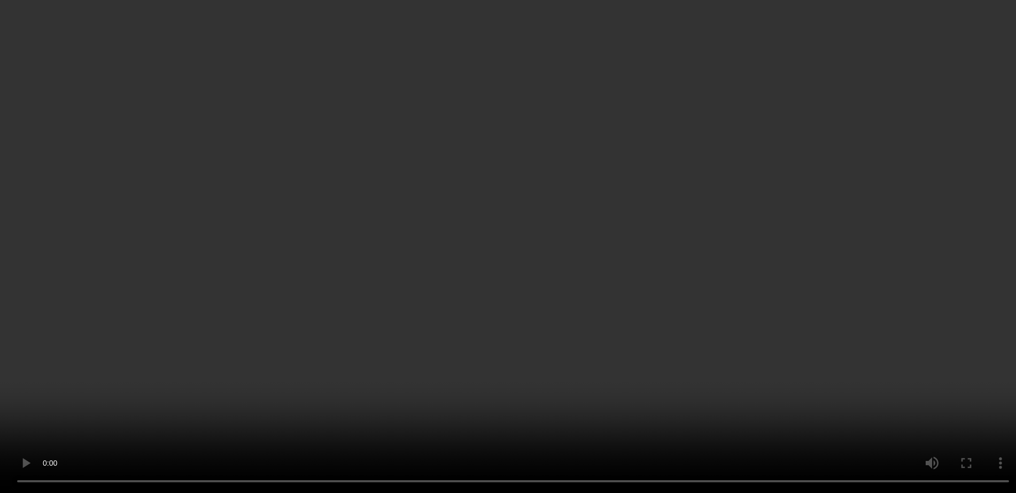
scroll to position [26, 0]
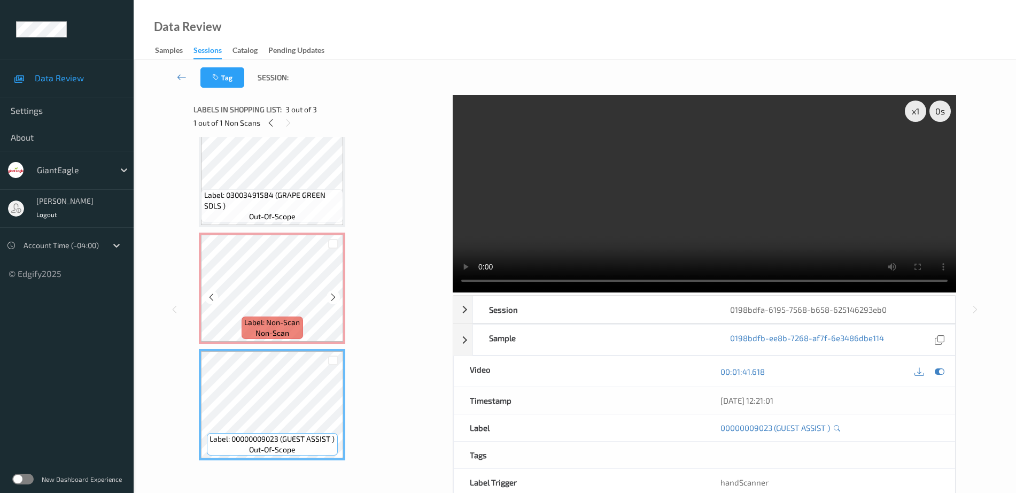
click at [266, 320] on span "Label: Non-Scan" at bounding box center [272, 322] width 56 height 11
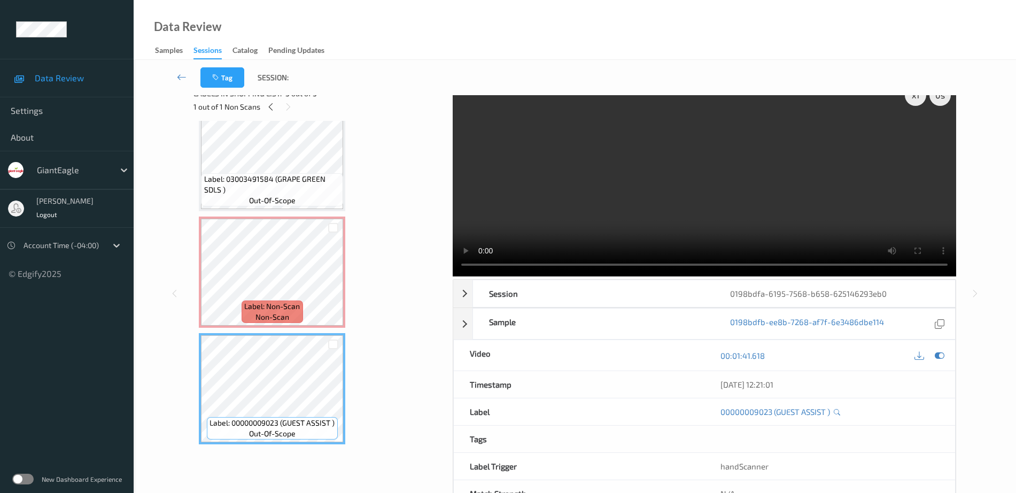
scroll to position [0, 0]
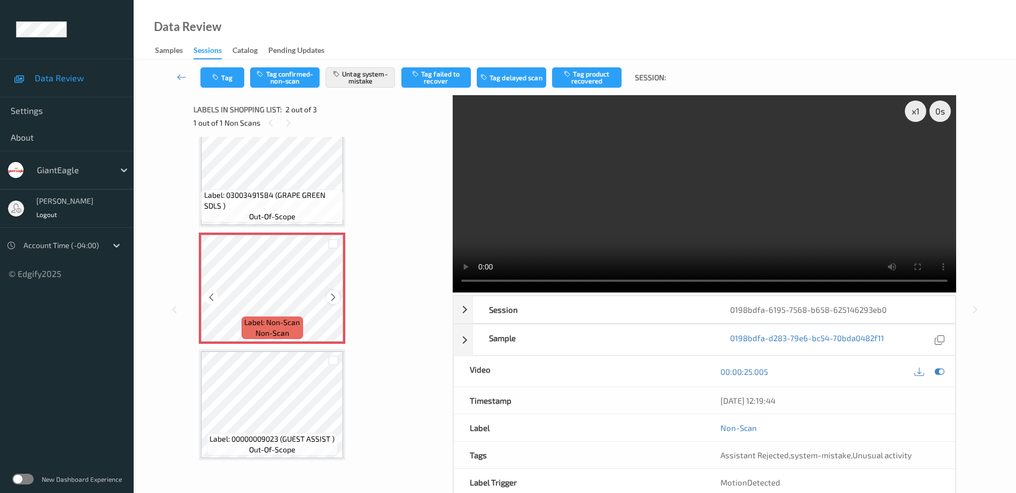
click at [330, 293] on icon at bounding box center [333, 297] width 9 height 10
click at [331, 293] on icon at bounding box center [333, 297] width 9 height 10
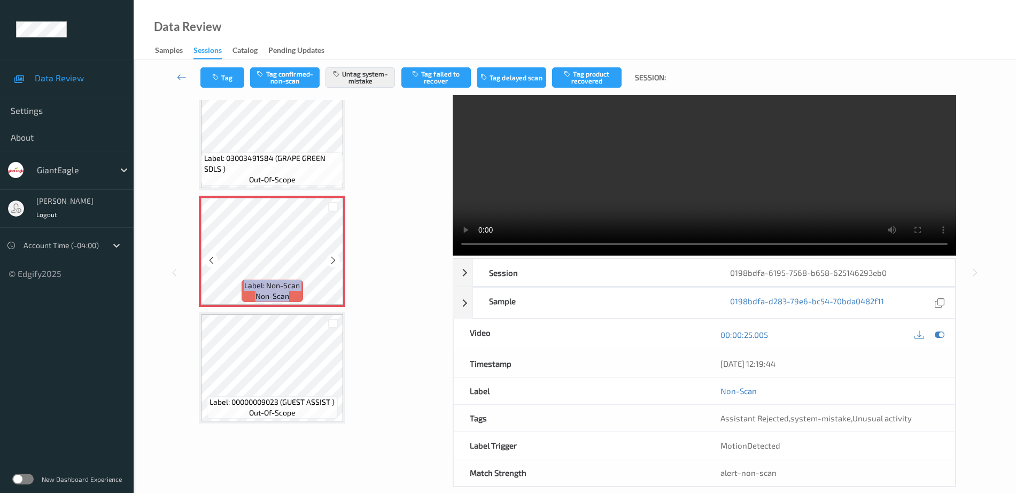
scroll to position [53, 0]
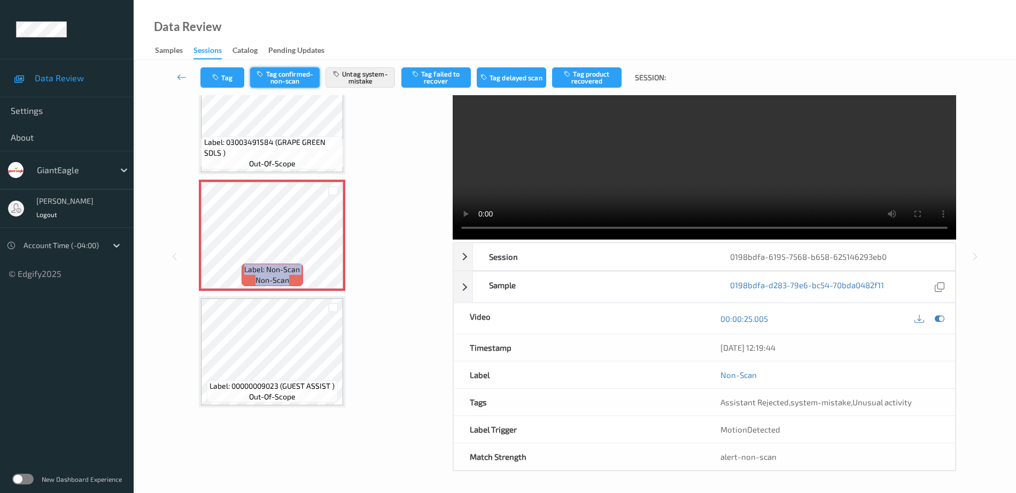
click at [281, 78] on button "Tag confirmed-non-scan" at bounding box center [284, 77] width 69 height 20
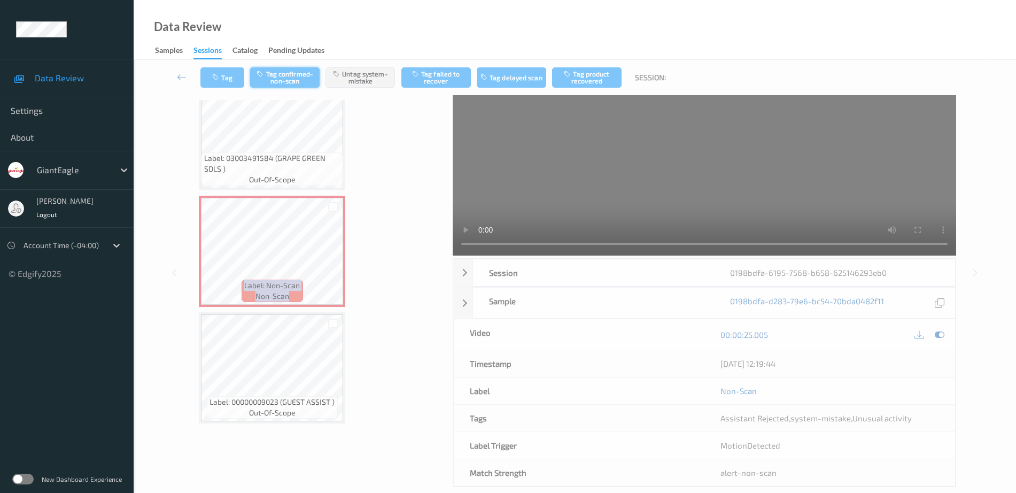
scroll to position [0, 0]
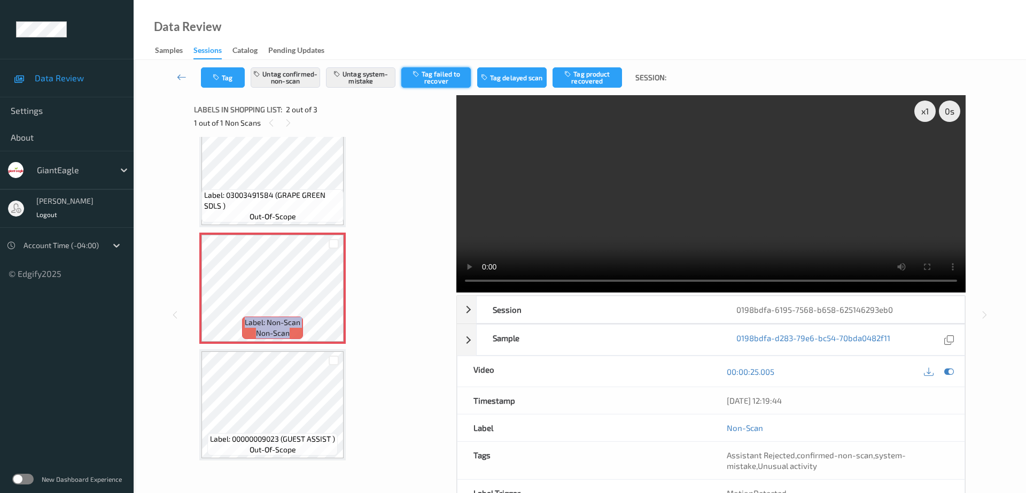
click at [424, 81] on button "Tag failed to recover" at bounding box center [435, 77] width 69 height 20
click at [344, 69] on button "Untag system-mistake" at bounding box center [360, 77] width 69 height 20
click at [207, 86] on button "Tag" at bounding box center [223, 77] width 44 height 20
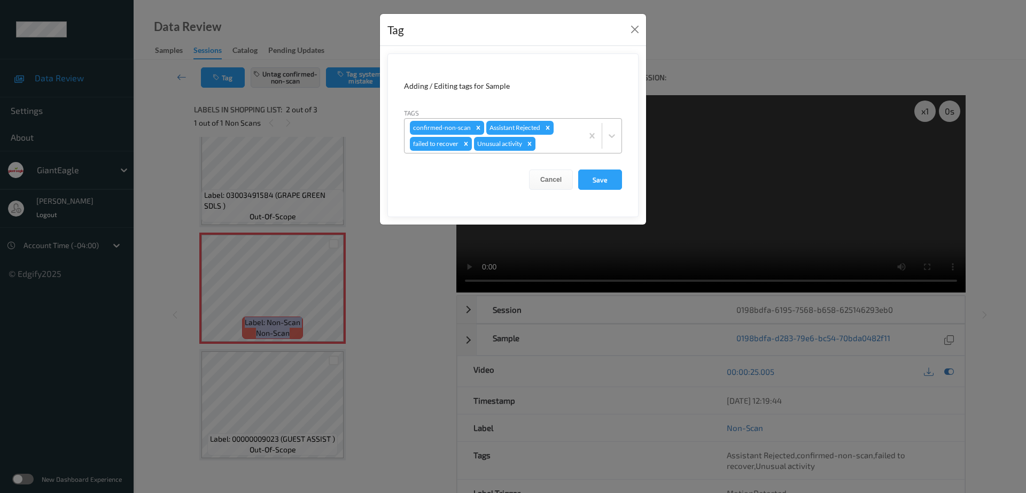
click at [531, 148] on div "Remove Unusual activity" at bounding box center [530, 144] width 12 height 14
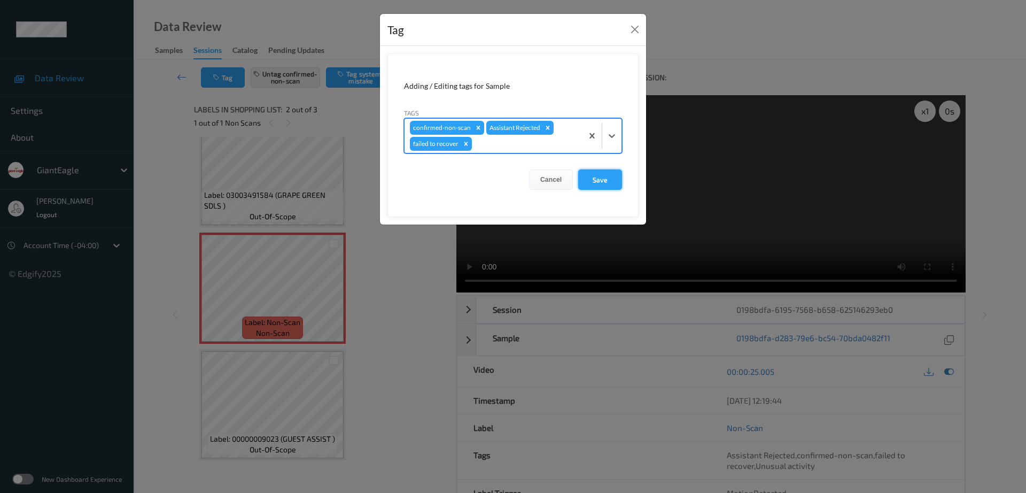
click at [605, 175] on button "Save" at bounding box center [600, 179] width 44 height 20
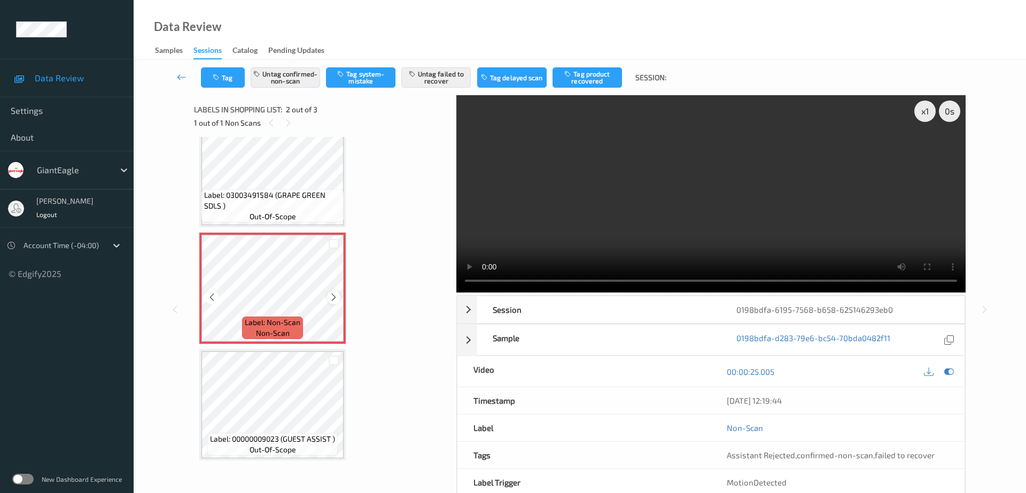
click at [332, 293] on icon at bounding box center [333, 297] width 9 height 10
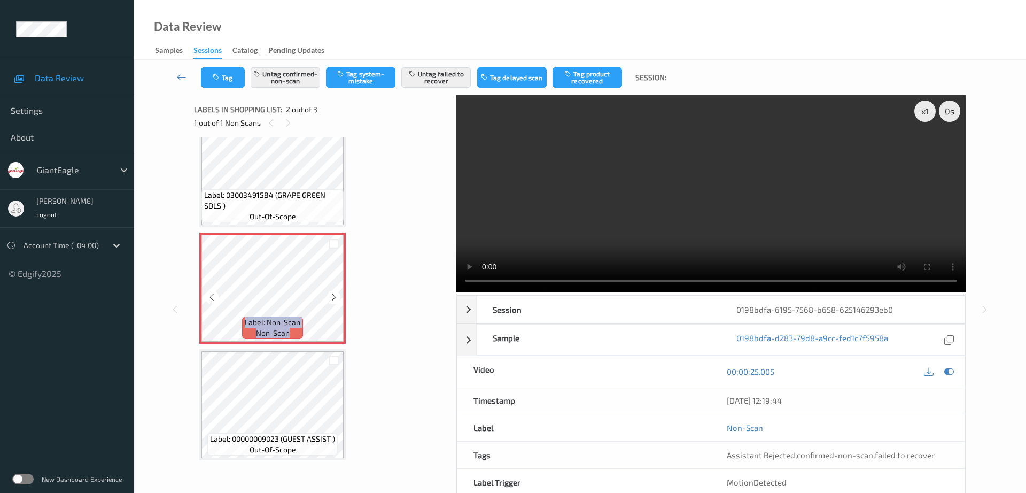
click at [332, 293] on icon at bounding box center [333, 297] width 9 height 10
